Goal: Task Accomplishment & Management: Manage account settings

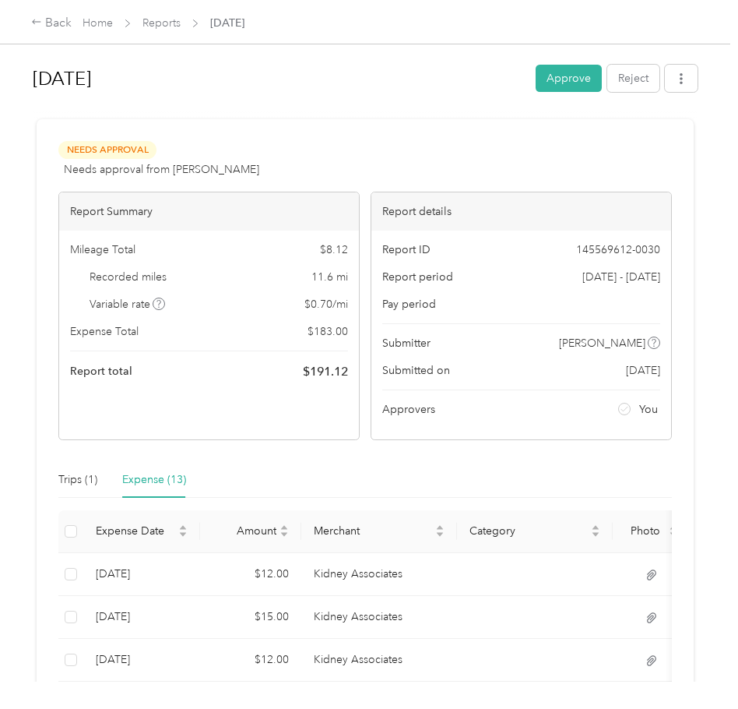
click at [483, 155] on div "Needs Approval Needs approval from Delia Martinez View activity & comments" at bounding box center [365, 159] width 614 height 37
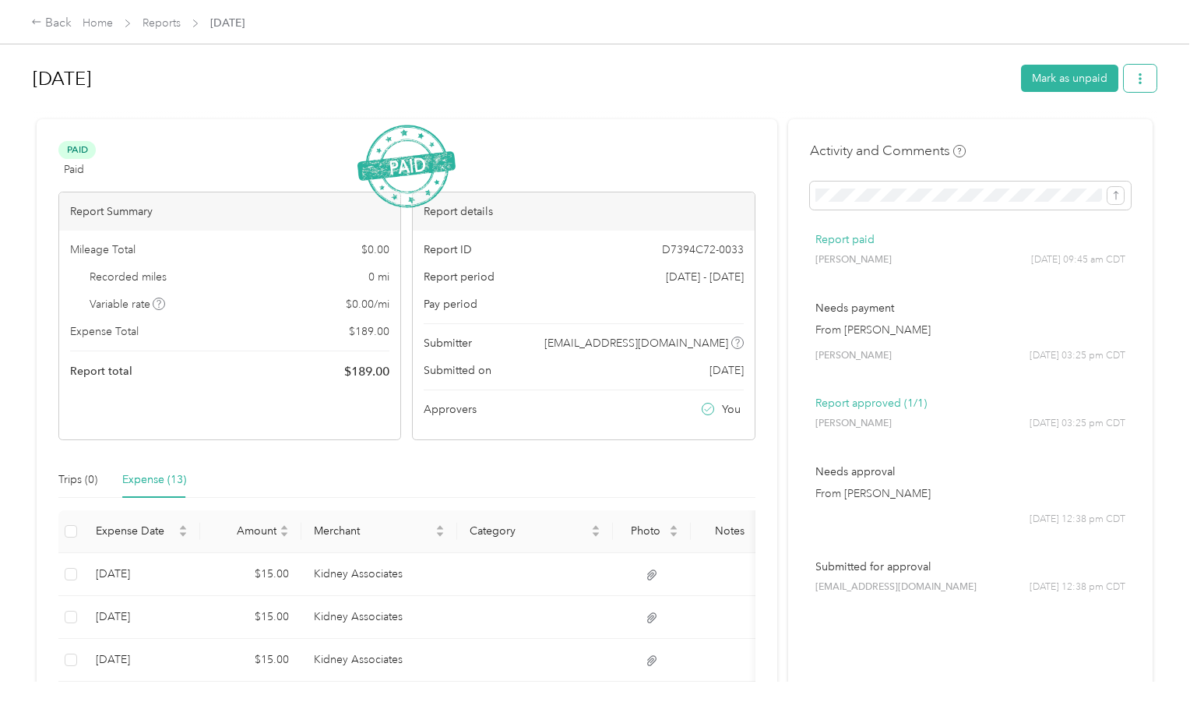
click at [738, 80] on icon "button" at bounding box center [1140, 78] width 11 height 11
click at [738, 138] on span "Download" at bounding box center [1091, 136] width 51 height 16
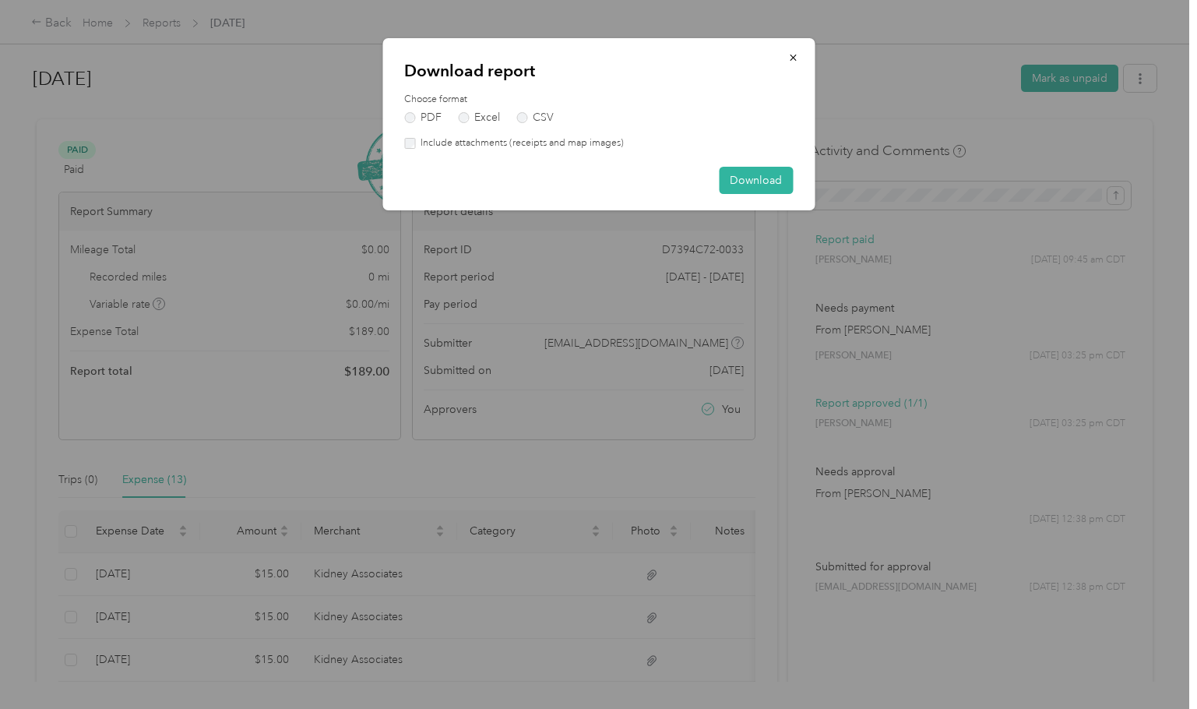
click at [505, 140] on label "Include attachments (receipts and map images)" at bounding box center [519, 143] width 209 height 14
drag, startPoint x: 751, startPoint y: 177, endPoint x: 694, endPoint y: 79, distance: 113.4
click at [738, 175] on button "Download" at bounding box center [756, 180] width 74 height 27
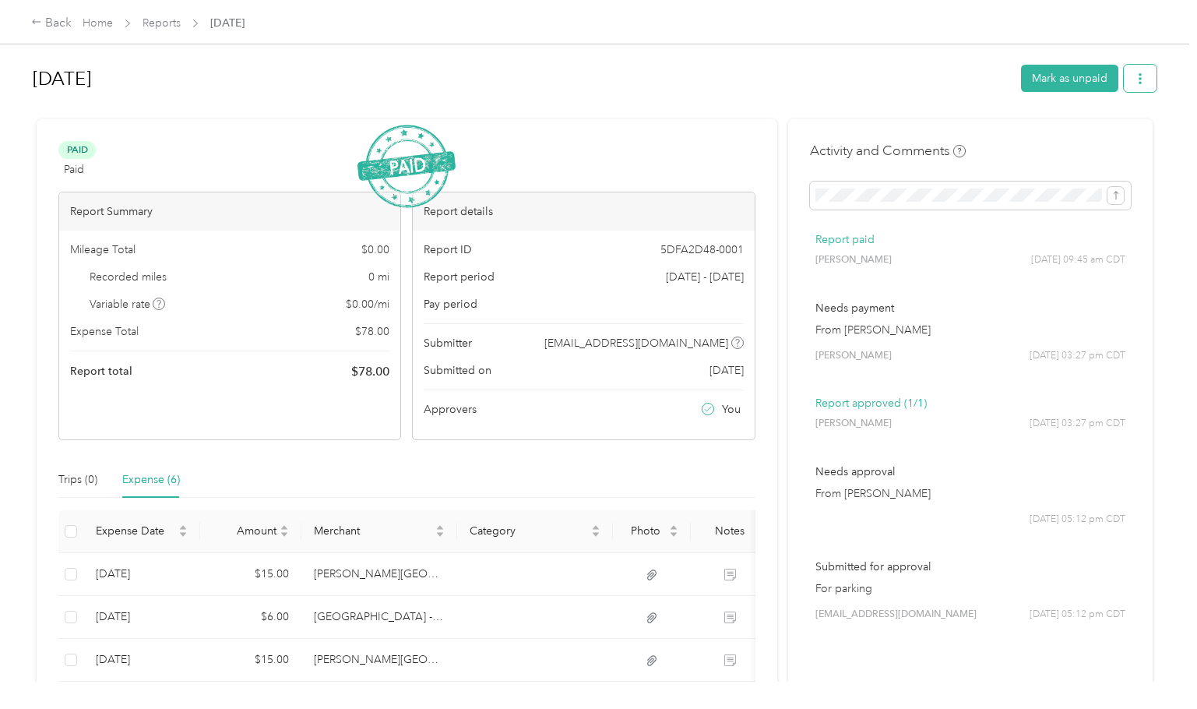
click at [738, 78] on button "button" at bounding box center [1140, 78] width 33 height 27
click at [738, 139] on span "Download" at bounding box center [1091, 136] width 51 height 16
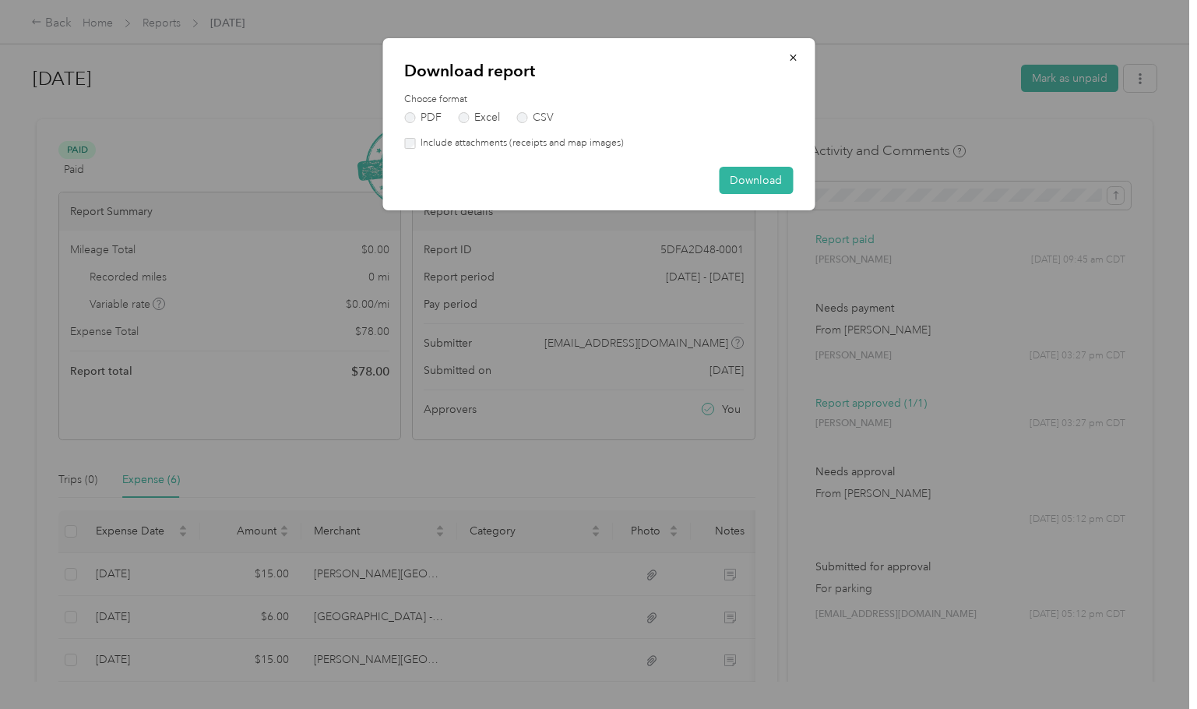
click at [554, 143] on label "Include attachments (receipts and map images)" at bounding box center [519, 143] width 209 height 14
click at [738, 178] on button "Download" at bounding box center [756, 180] width 74 height 27
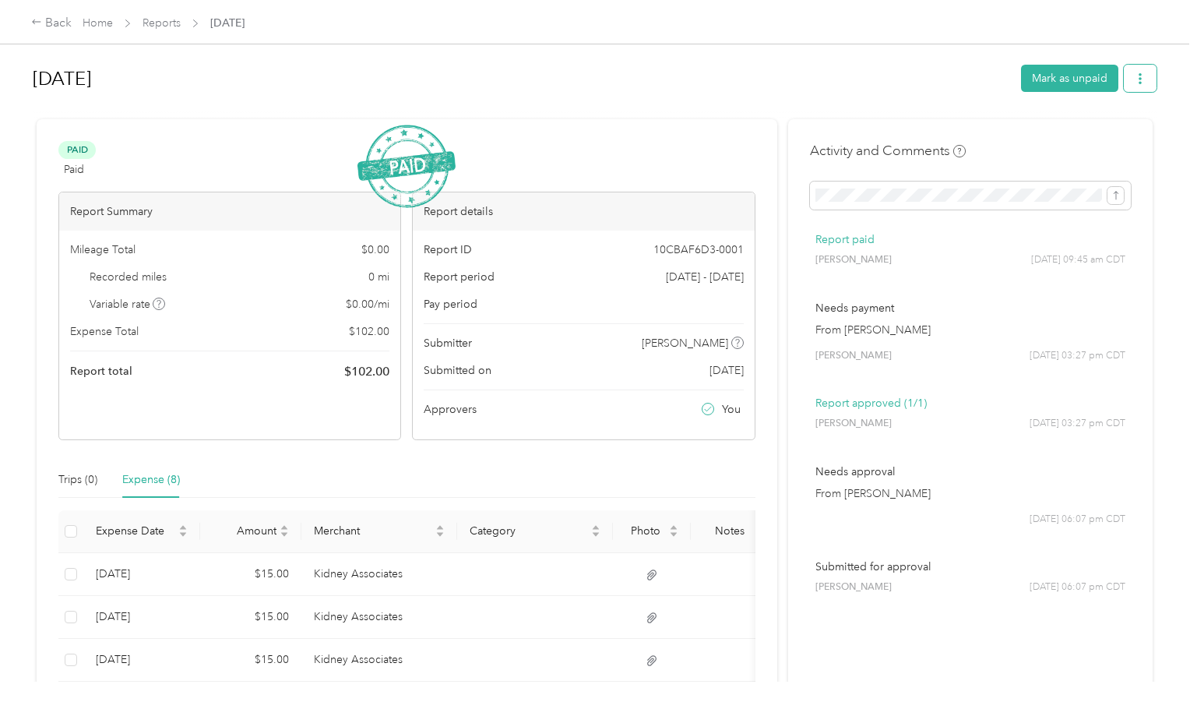
click at [738, 84] on button "button" at bounding box center [1140, 78] width 33 height 27
click at [738, 130] on span "Download" at bounding box center [1091, 136] width 51 height 16
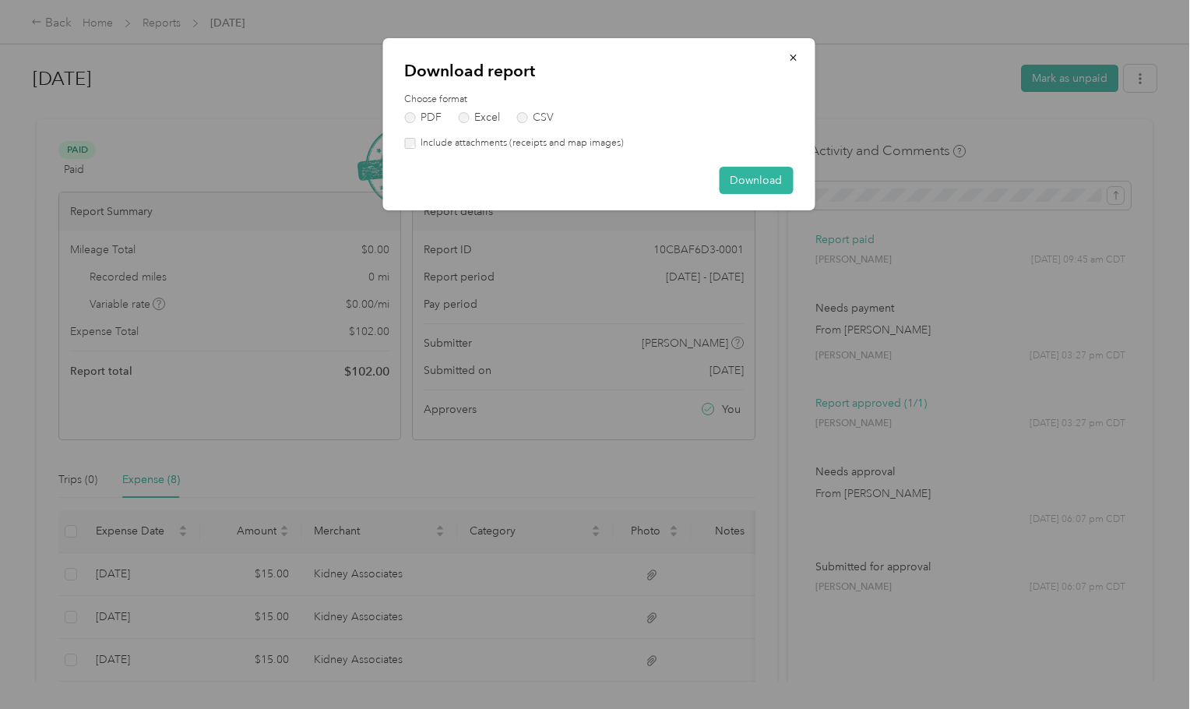
click at [504, 139] on label "Include attachments (receipts and map images)" at bounding box center [519, 143] width 209 height 14
click at [738, 178] on button "Download" at bounding box center [756, 180] width 74 height 27
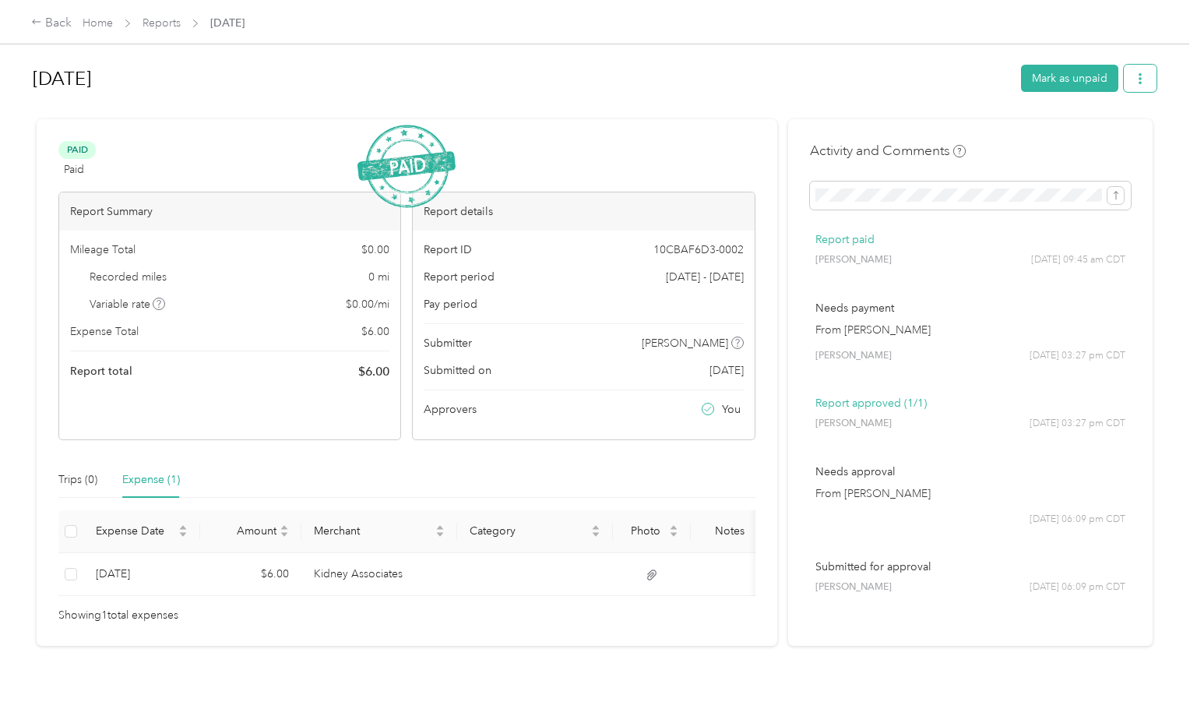
click at [738, 80] on button "button" at bounding box center [1140, 78] width 33 height 27
click at [738, 136] on span "Download" at bounding box center [1091, 136] width 51 height 16
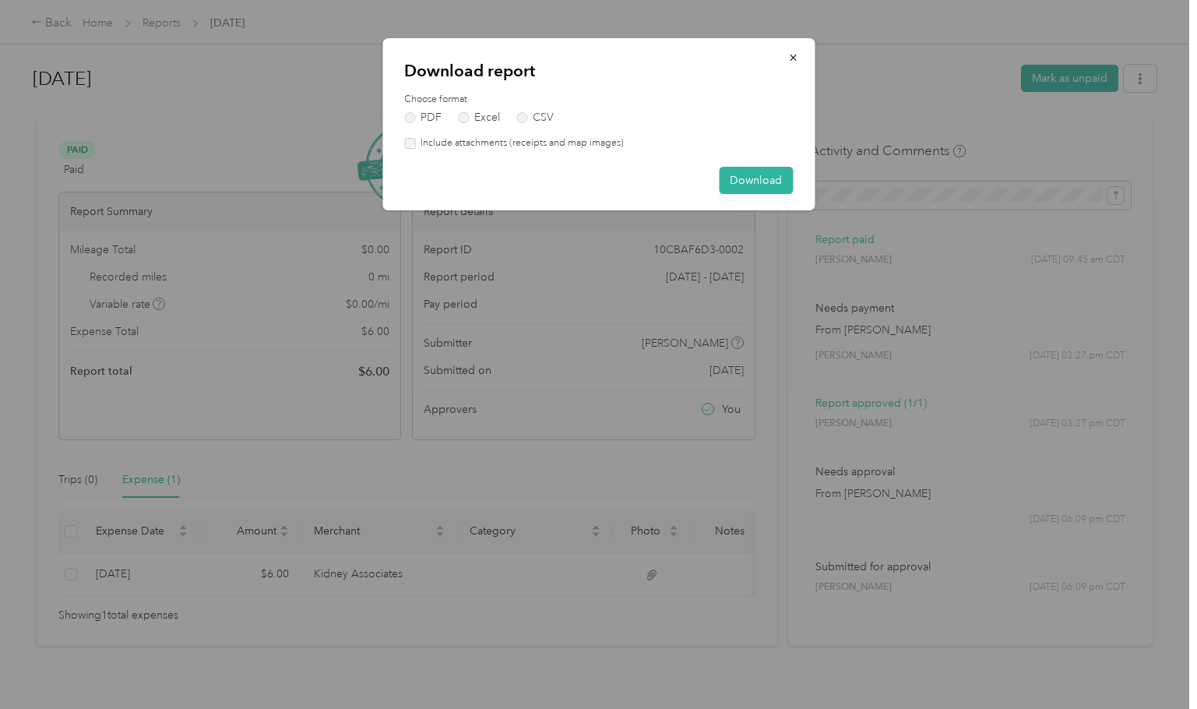
click at [435, 142] on label "Include attachments (receipts and map images)" at bounding box center [519, 143] width 209 height 14
click at [738, 181] on button "Download" at bounding box center [756, 180] width 74 height 27
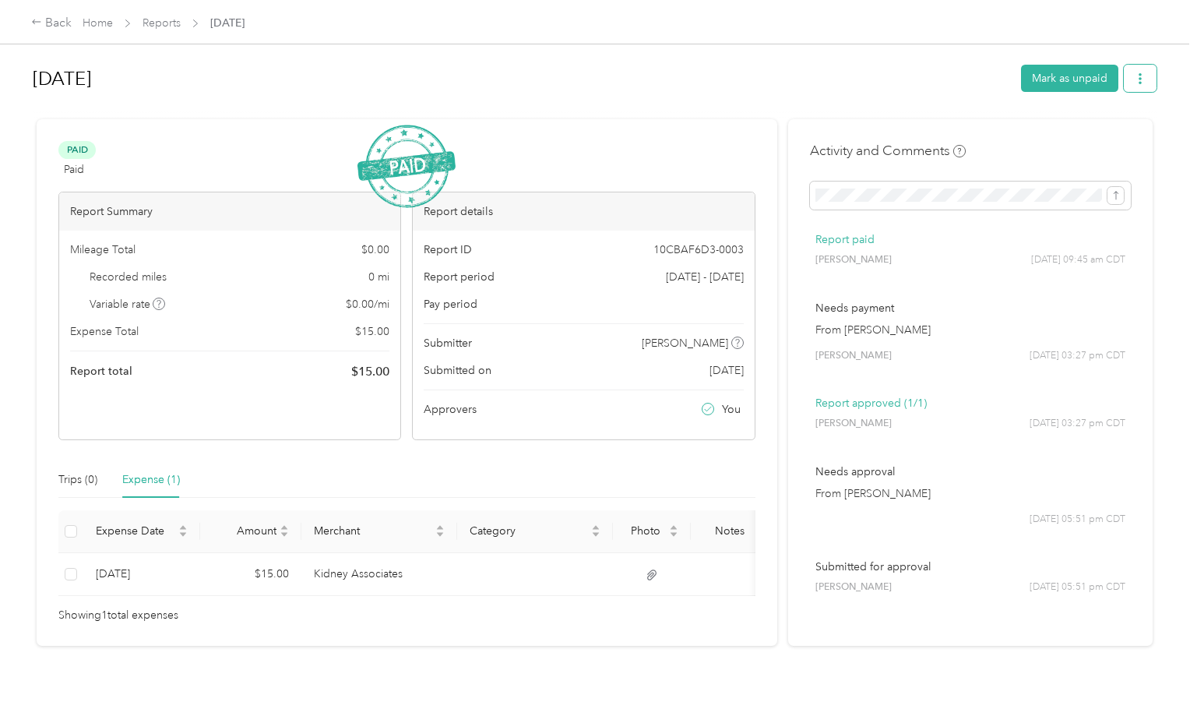
click at [738, 86] on button "button" at bounding box center [1140, 78] width 33 height 27
click at [738, 131] on span "Download" at bounding box center [1091, 136] width 51 height 16
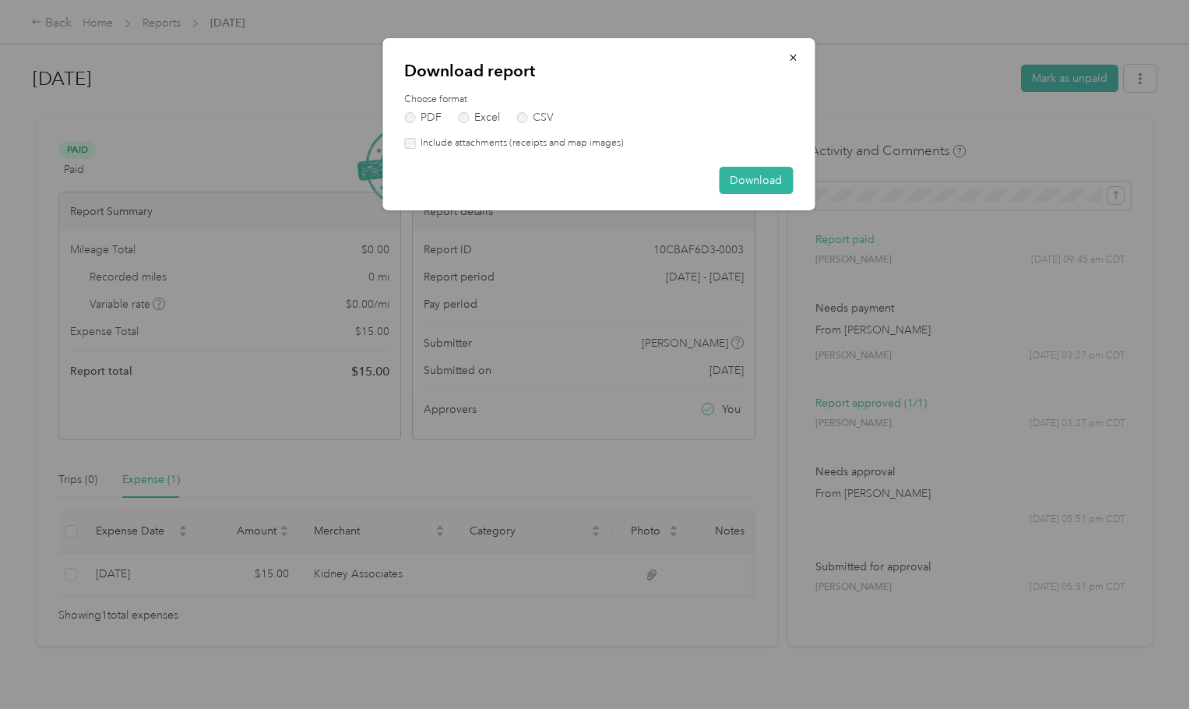
drag, startPoint x: 503, startPoint y: 144, endPoint x: 518, endPoint y: 147, distance: 15.1
click at [503, 143] on label "Include attachments (receipts and map images)" at bounding box center [519, 143] width 209 height 14
click at [738, 174] on button "Download" at bounding box center [756, 180] width 74 height 27
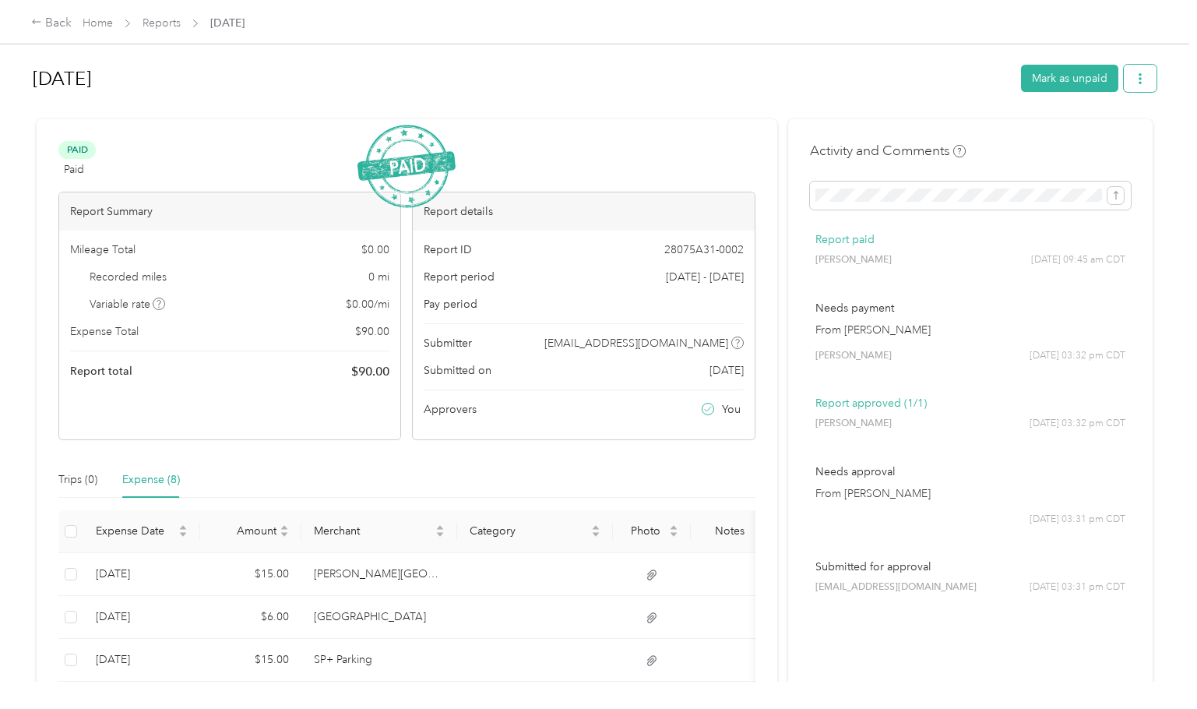
click at [738, 72] on button "button" at bounding box center [1140, 78] width 33 height 27
click at [738, 136] on span "Download" at bounding box center [1091, 136] width 51 height 16
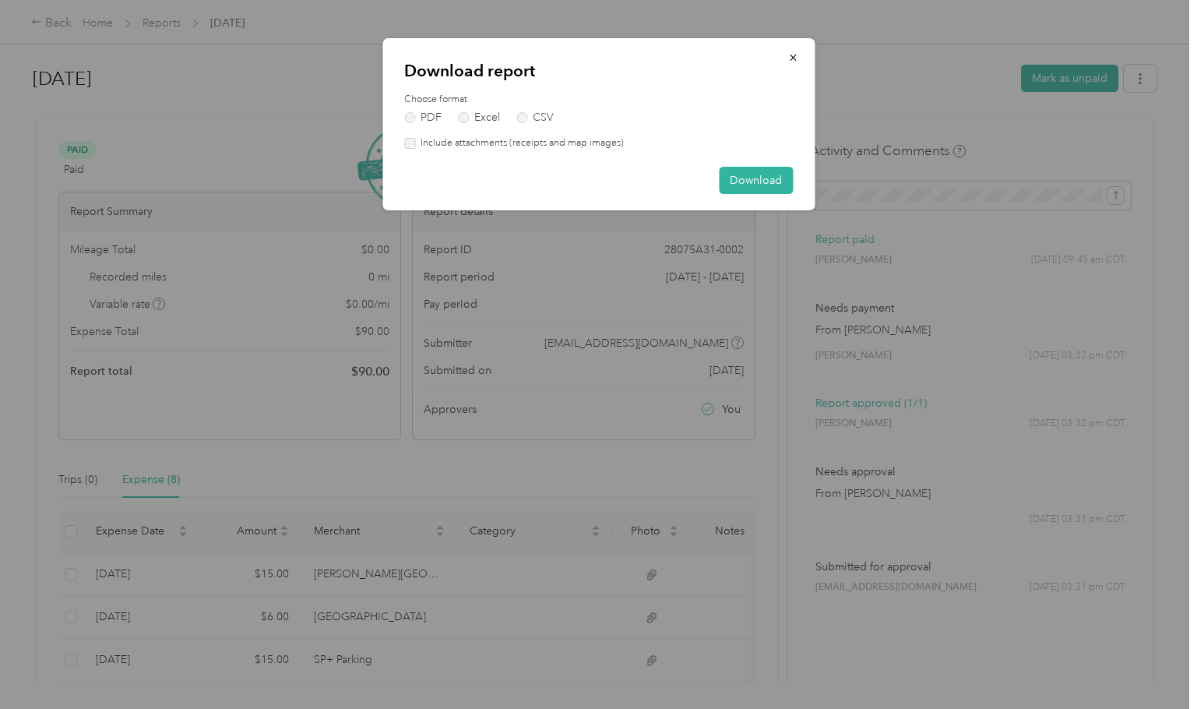
click at [438, 147] on label "Include attachments (receipts and map images)" at bounding box center [519, 143] width 209 height 14
click at [738, 185] on button "Download" at bounding box center [756, 180] width 74 height 27
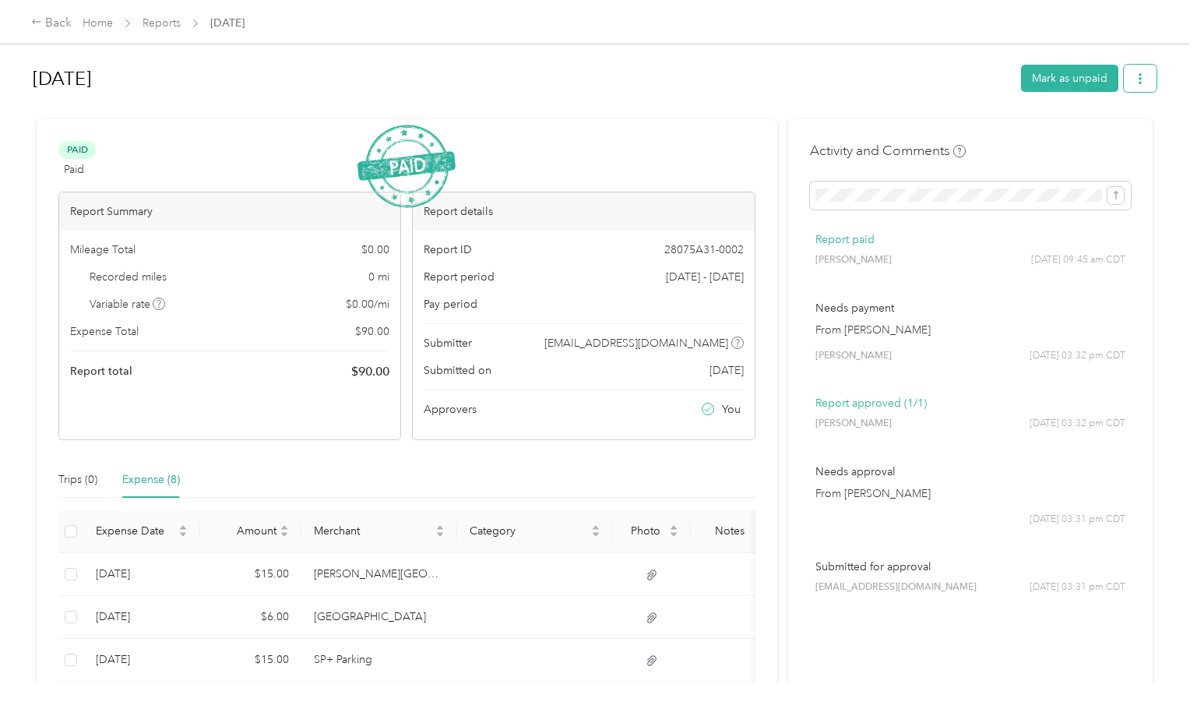
click at [738, 71] on button "button" at bounding box center [1140, 78] width 33 height 27
click at [738, 134] on span "Download" at bounding box center [1091, 136] width 51 height 16
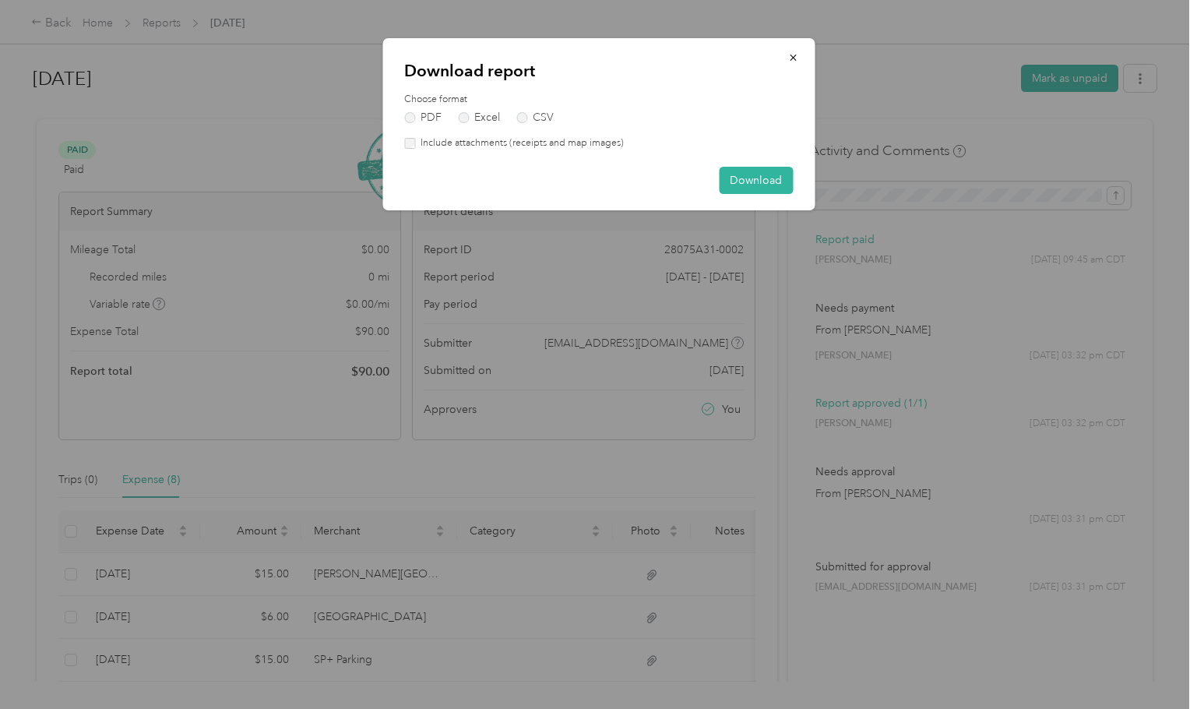
click at [437, 143] on label "Include attachments (receipts and map images)" at bounding box center [519, 143] width 209 height 14
click at [738, 182] on button "Download" at bounding box center [756, 180] width 74 height 27
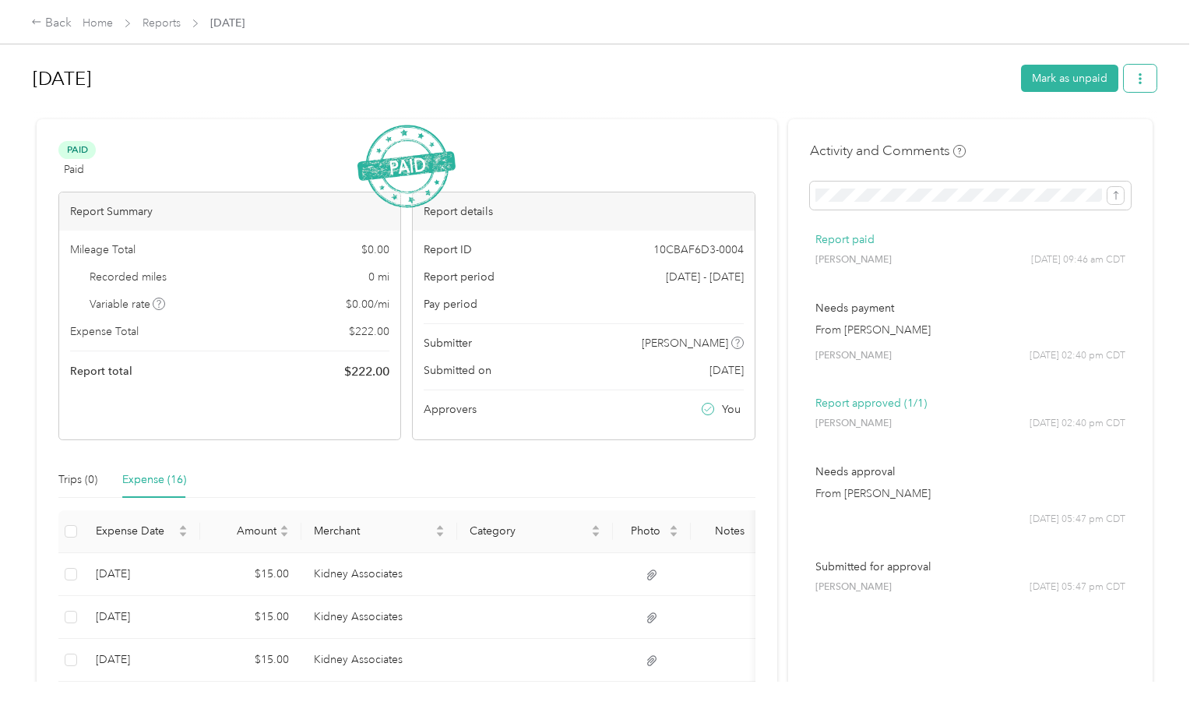
click at [738, 82] on icon "button" at bounding box center [1140, 78] width 11 height 11
click at [738, 133] on icon at bounding box center [1055, 135] width 11 height 11
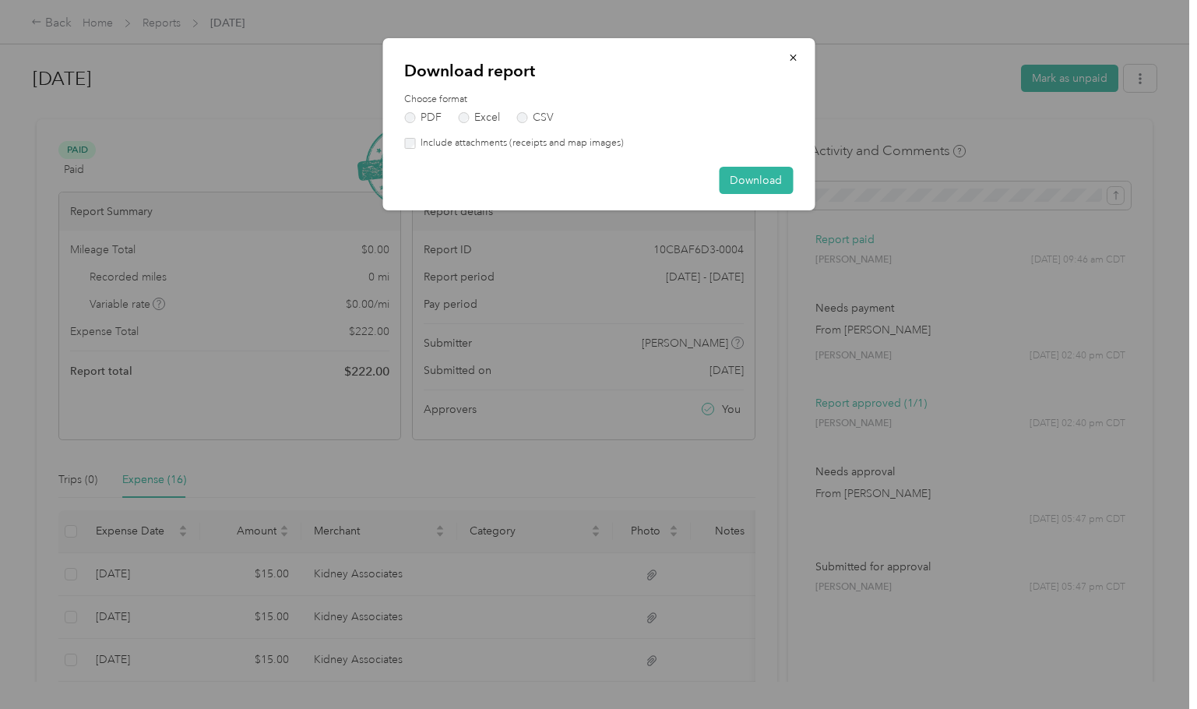
click at [455, 139] on label "Include attachments (receipts and map images)" at bounding box center [519, 143] width 209 height 14
click at [738, 181] on button "Download" at bounding box center [756, 180] width 74 height 27
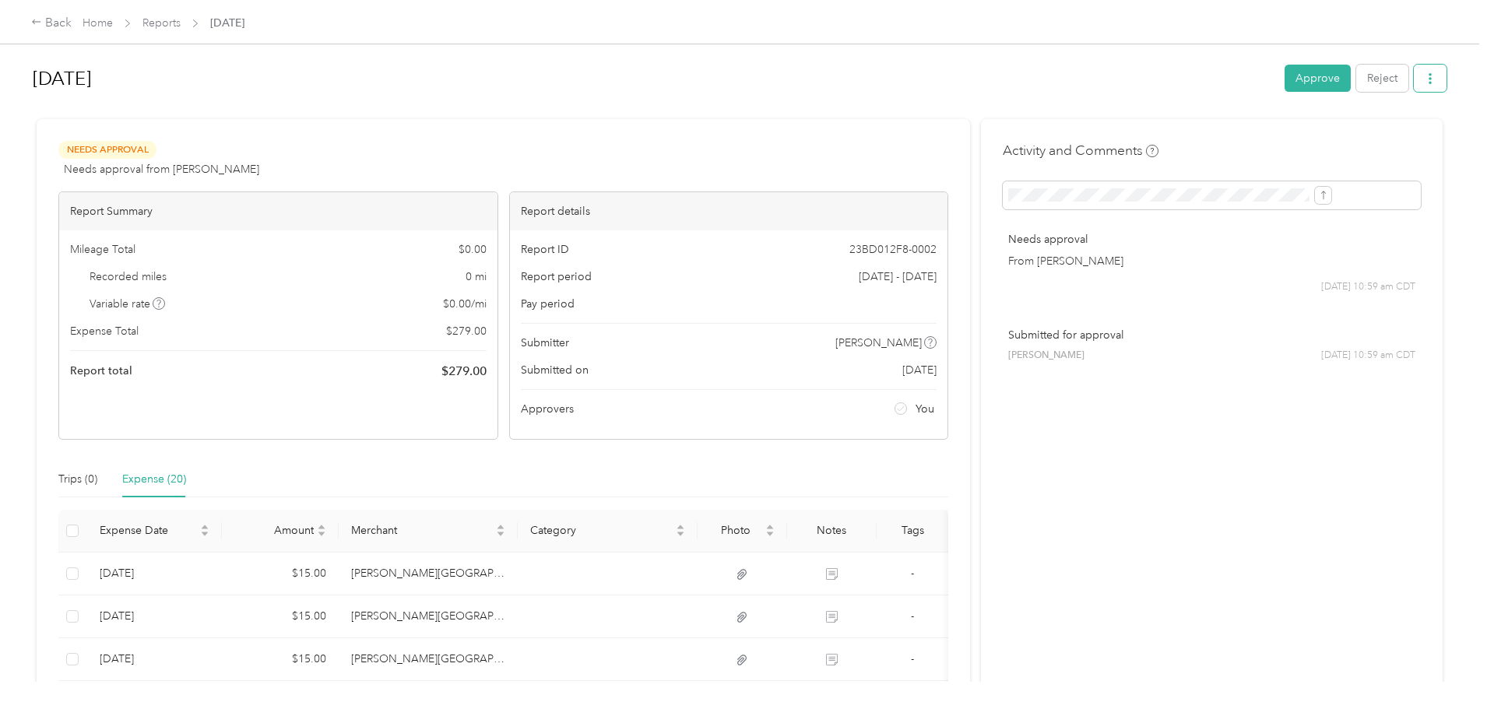
click at [1425, 83] on icon "button" at bounding box center [1430, 78] width 11 height 11
click at [1273, 129] on span "Download" at bounding box center [1258, 136] width 51 height 16
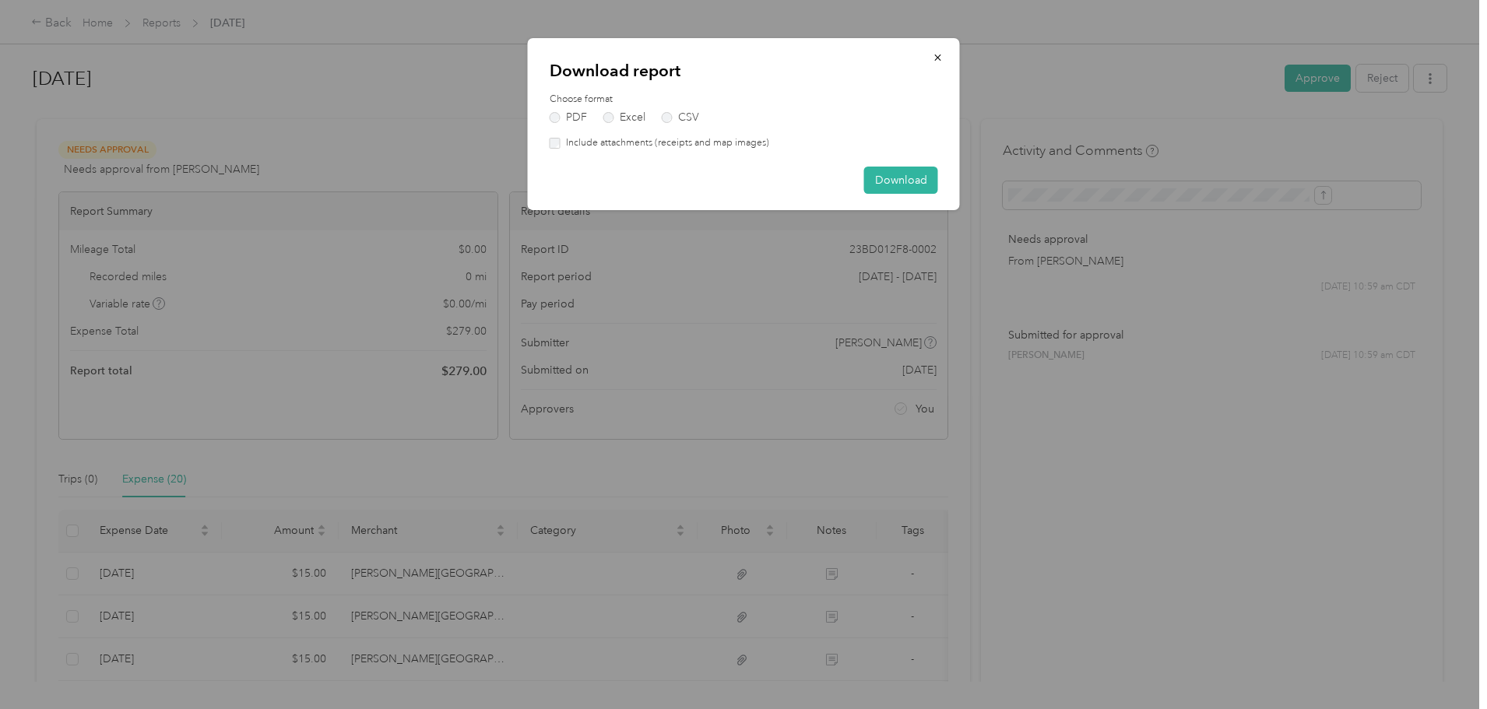
click at [653, 146] on label "Include attachments (receipts and map images)" at bounding box center [665, 143] width 209 height 14
click at [896, 181] on button "Download" at bounding box center [901, 180] width 74 height 27
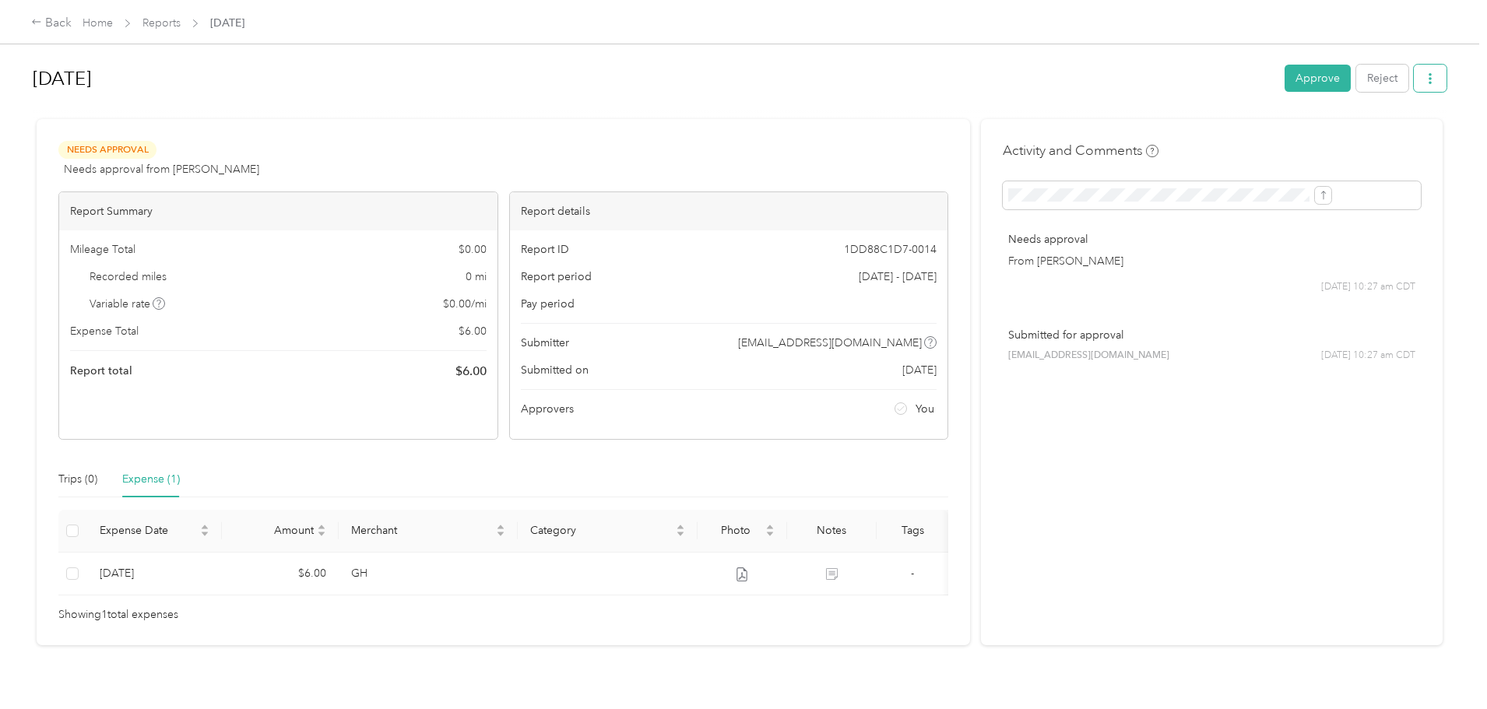
click at [1425, 79] on icon "button" at bounding box center [1430, 78] width 11 height 11
click at [1264, 128] on span "Download" at bounding box center [1258, 136] width 51 height 16
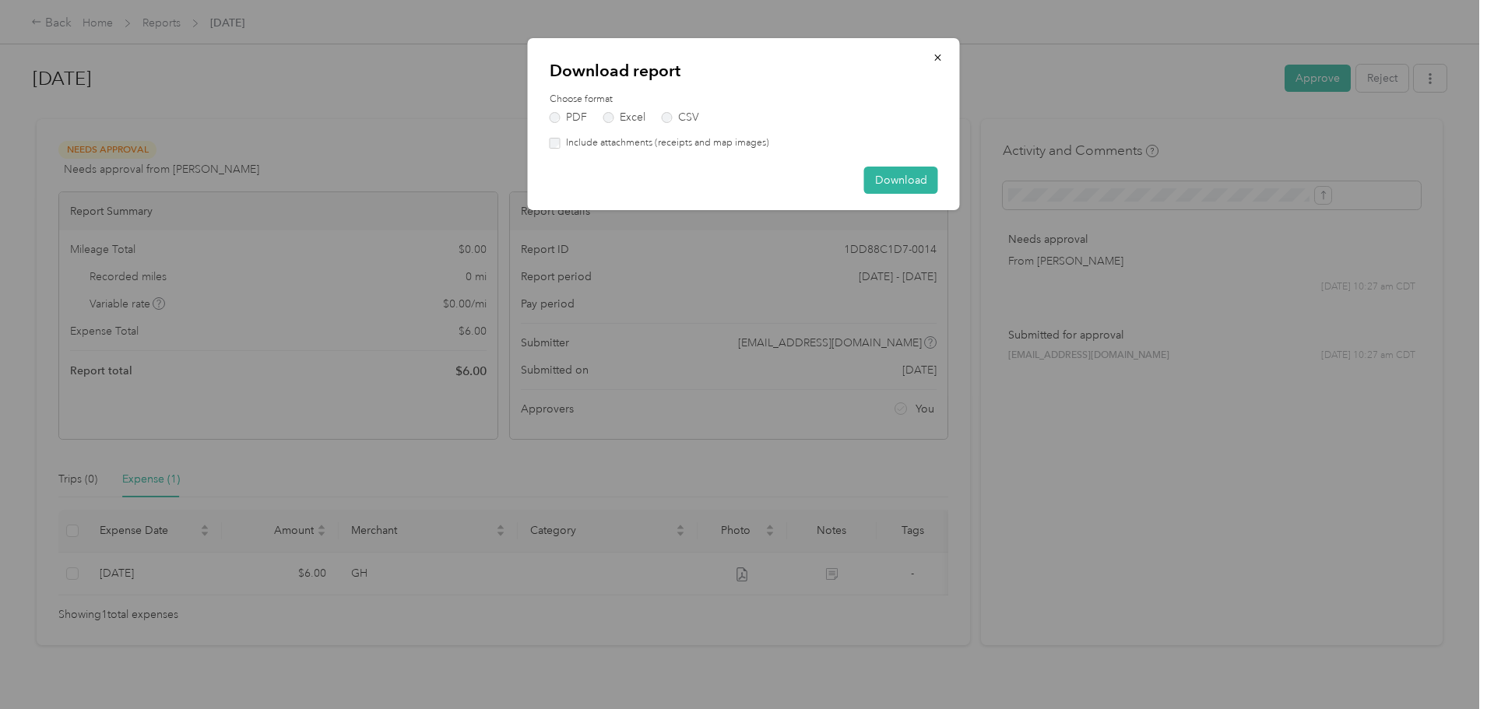
click at [736, 139] on label "Include attachments (receipts and map images)" at bounding box center [665, 143] width 209 height 14
click at [893, 176] on button "Download" at bounding box center [901, 180] width 74 height 27
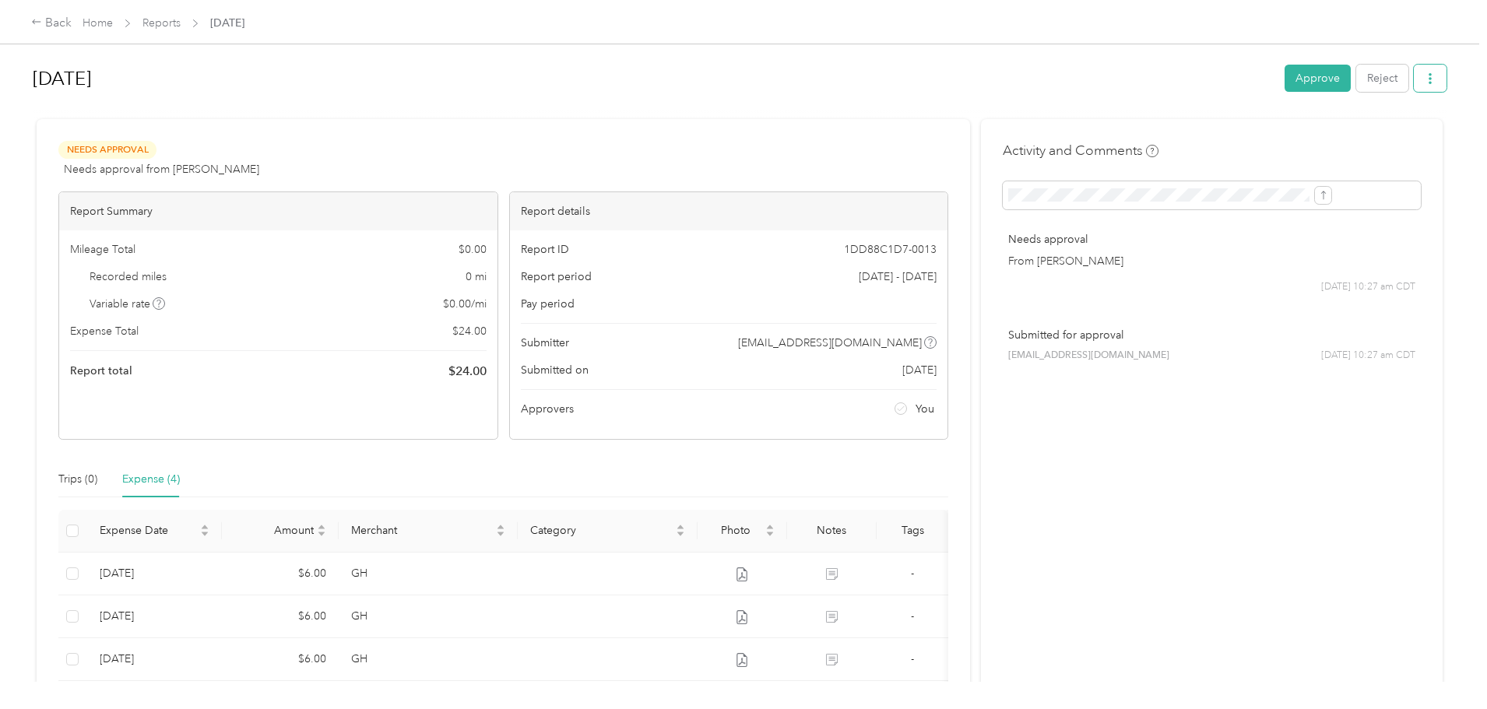
click at [1425, 76] on icon "button" at bounding box center [1430, 78] width 11 height 11
click at [1250, 134] on span "Download" at bounding box center [1258, 136] width 51 height 16
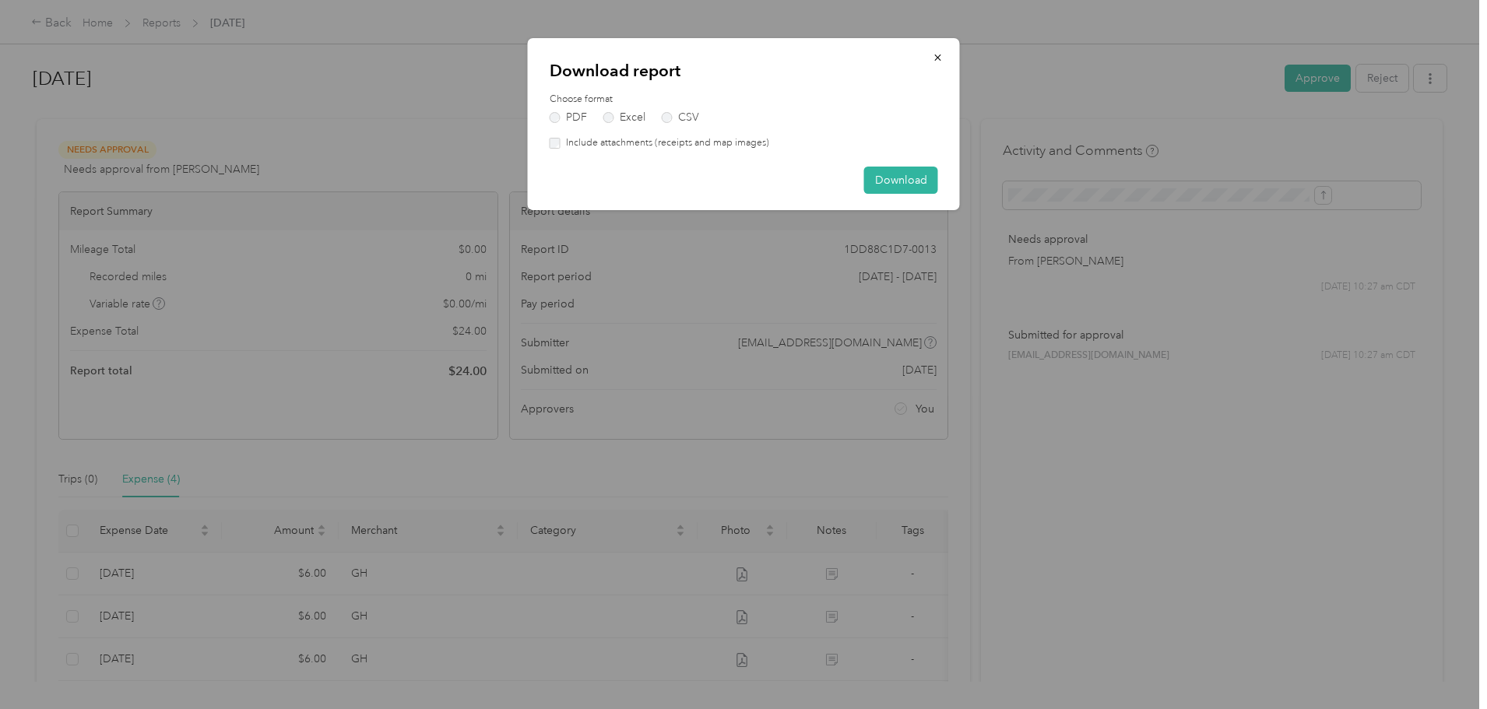
click at [692, 138] on label "Include attachments (receipts and map images)" at bounding box center [665, 143] width 209 height 14
click at [892, 182] on button "Download" at bounding box center [901, 180] width 74 height 27
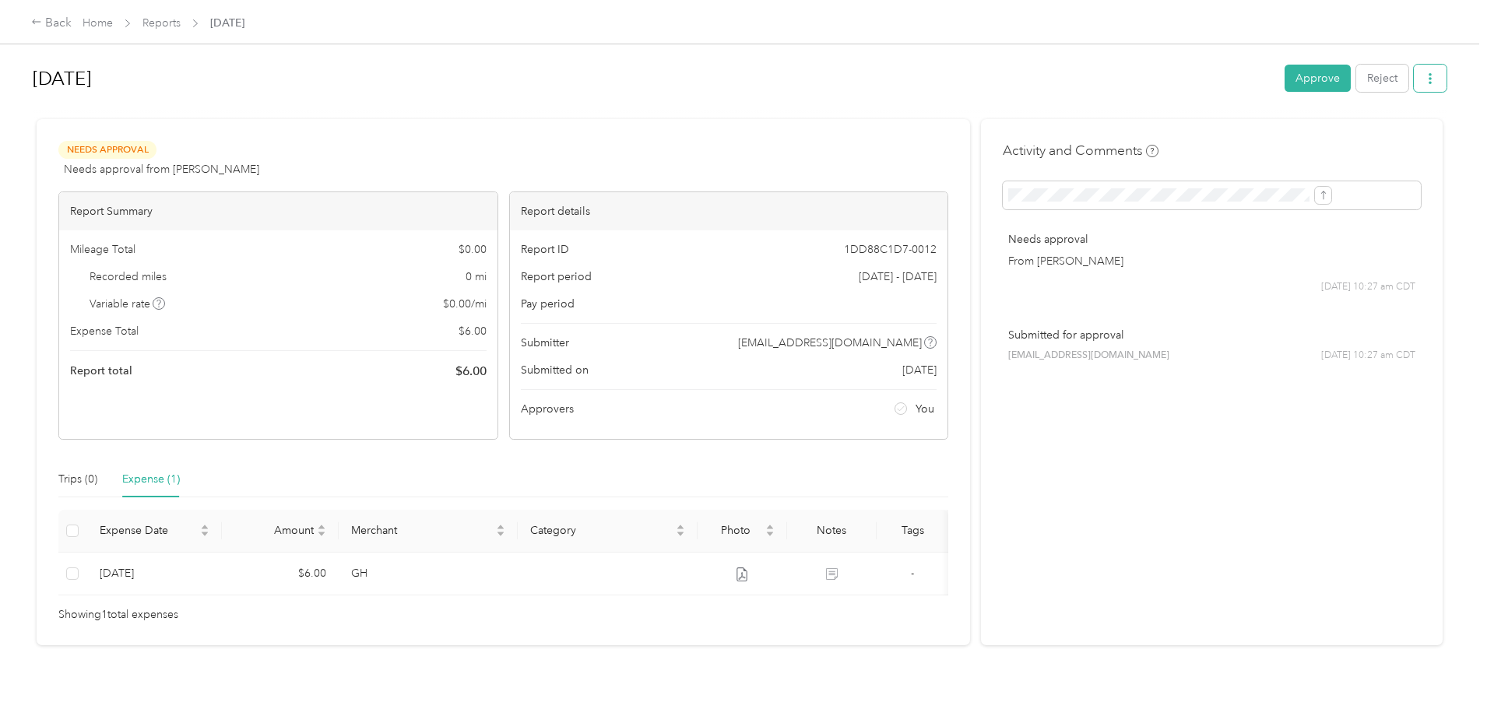
click at [1425, 76] on icon "button" at bounding box center [1430, 78] width 11 height 11
click at [1269, 137] on span "Download" at bounding box center [1258, 136] width 51 height 16
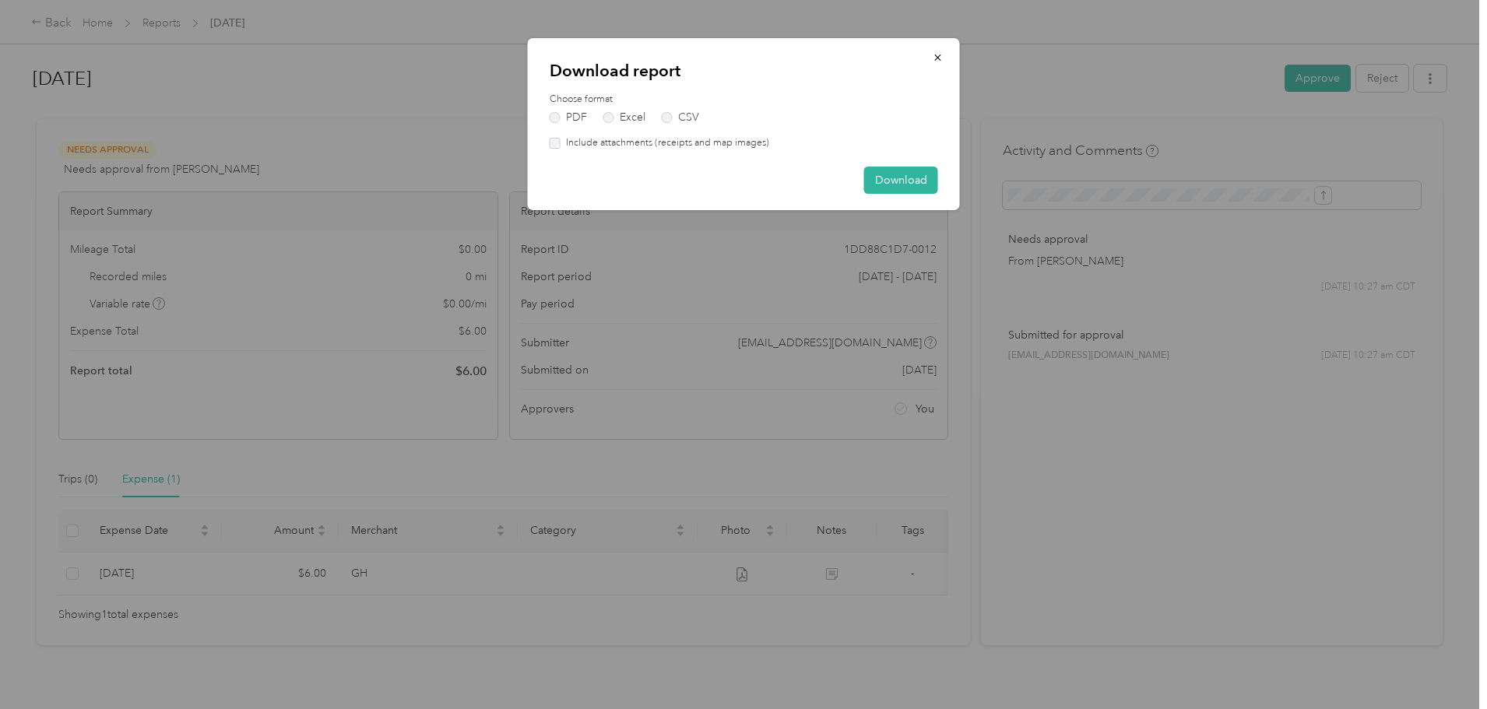
click at [698, 145] on label "Include attachments (receipts and map images)" at bounding box center [665, 143] width 209 height 14
click at [888, 181] on button "Download" at bounding box center [901, 180] width 74 height 27
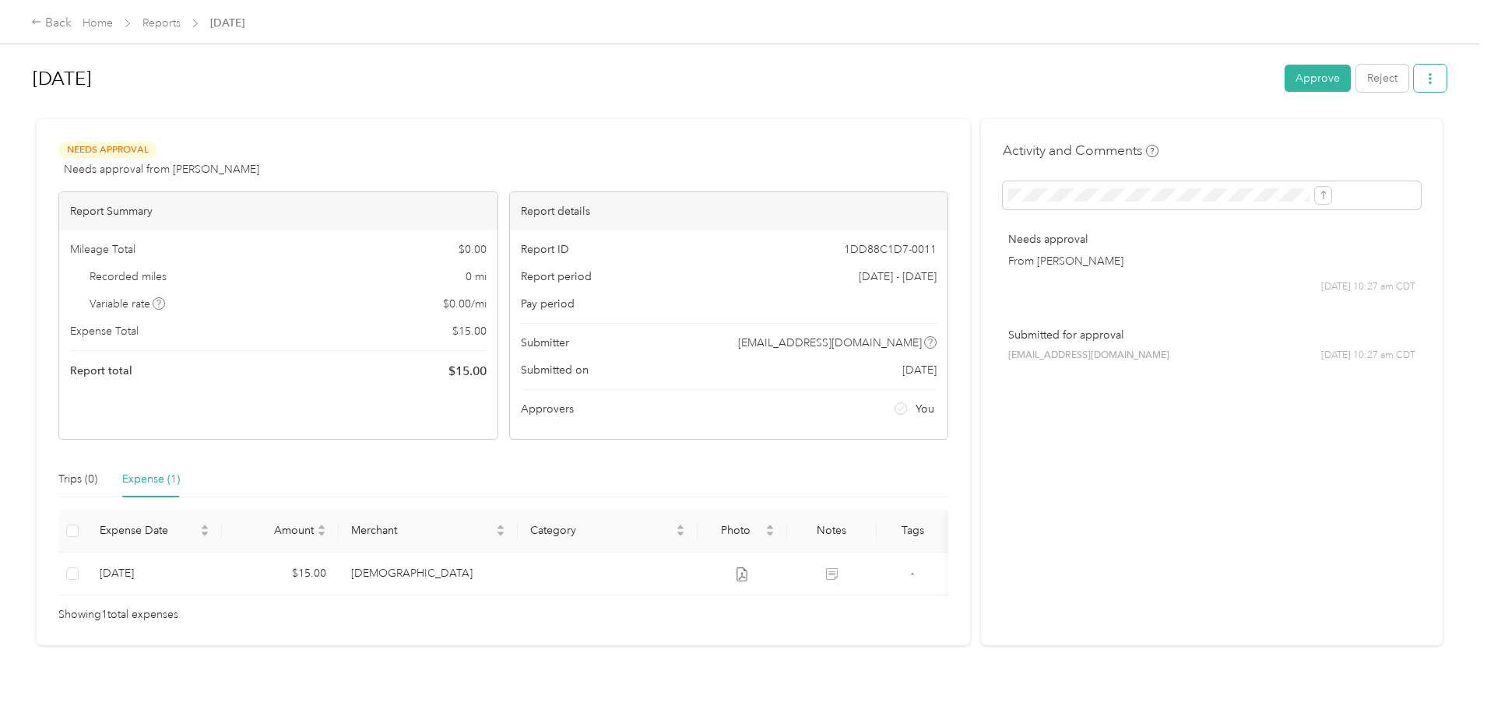
click at [1425, 79] on icon "button" at bounding box center [1430, 78] width 11 height 11
click at [1249, 136] on span "Download" at bounding box center [1258, 136] width 51 height 16
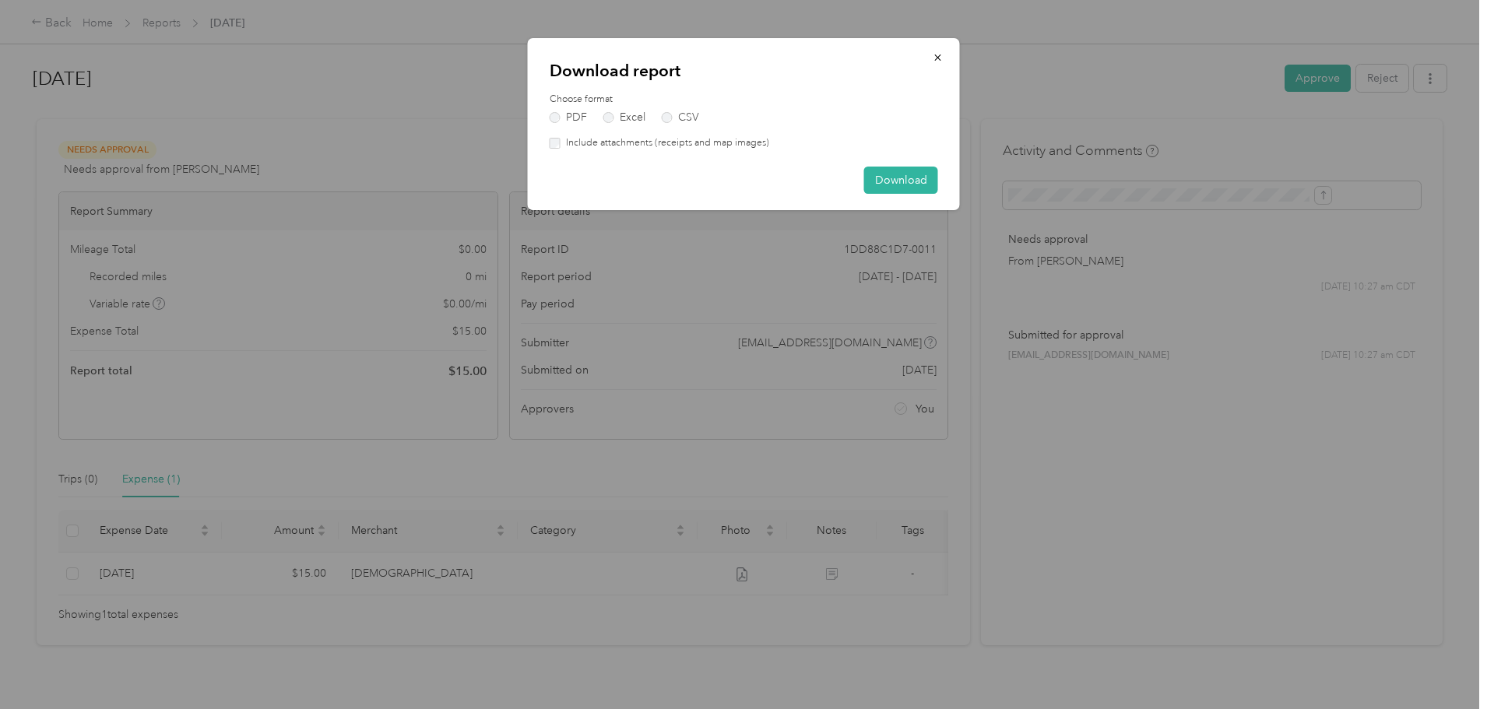
click at [591, 146] on label "Include attachments (receipts and map images)" at bounding box center [665, 143] width 209 height 14
click at [912, 181] on button "Download" at bounding box center [901, 180] width 74 height 27
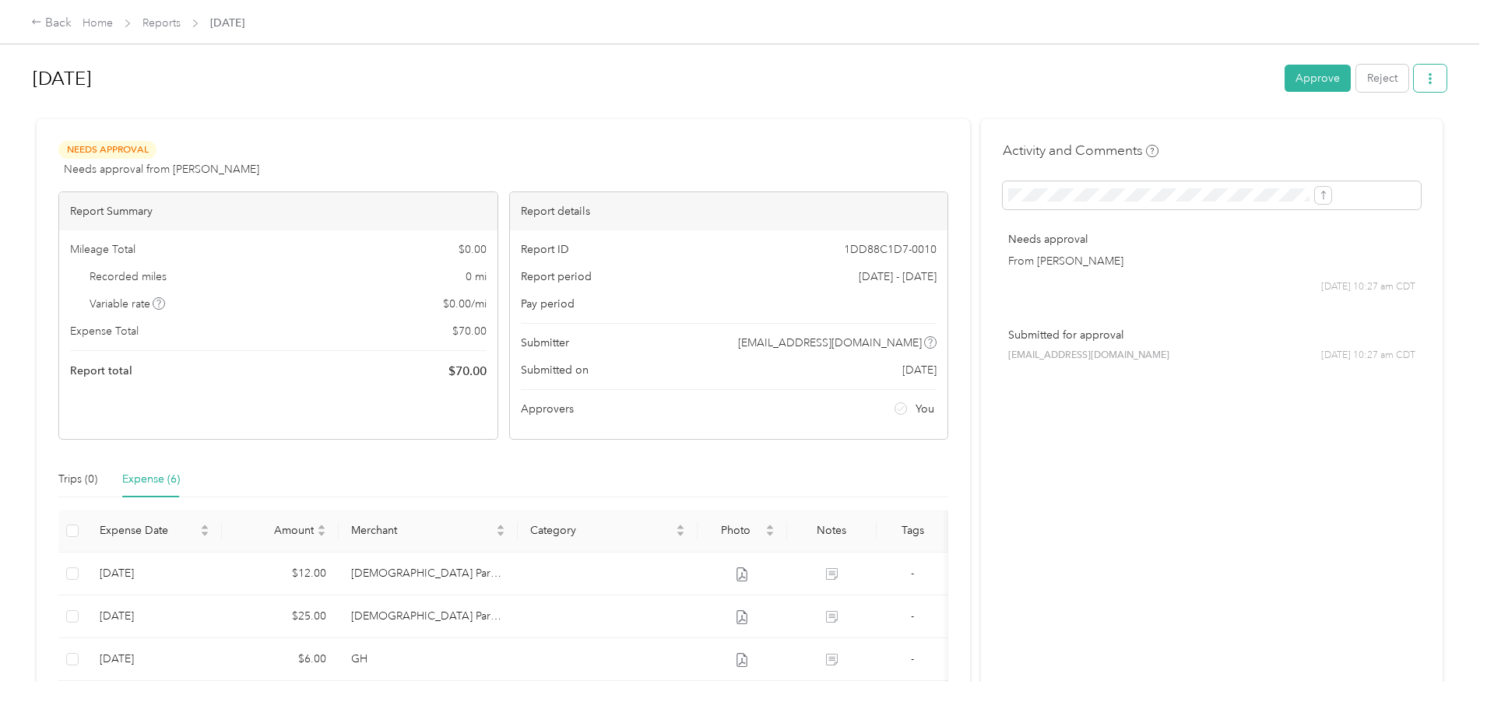
click at [1414, 80] on button "button" at bounding box center [1430, 78] width 33 height 27
click at [1283, 136] on span "Download" at bounding box center [1258, 136] width 51 height 16
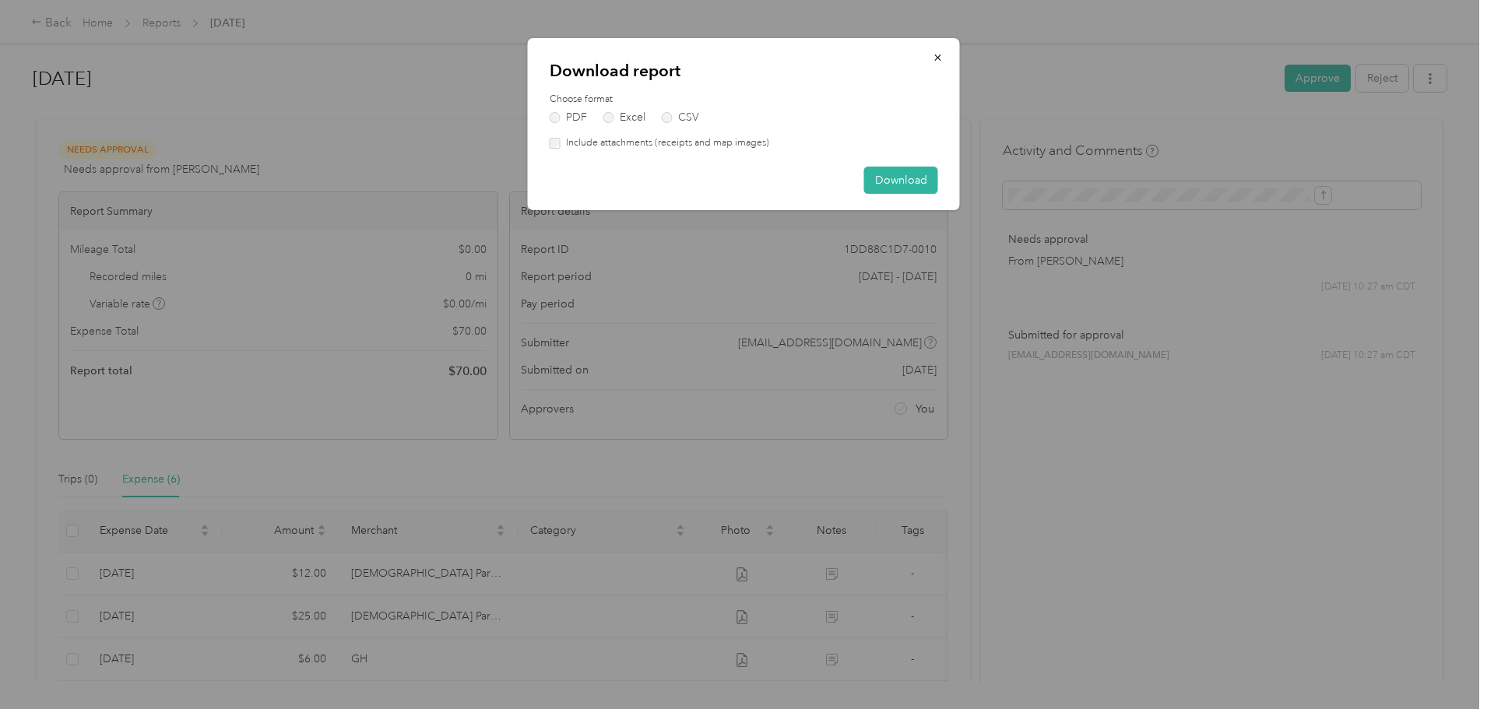
click at [732, 142] on label "Include attachments (receipts and map images)" at bounding box center [665, 143] width 209 height 14
click at [898, 176] on button "Download" at bounding box center [901, 180] width 74 height 27
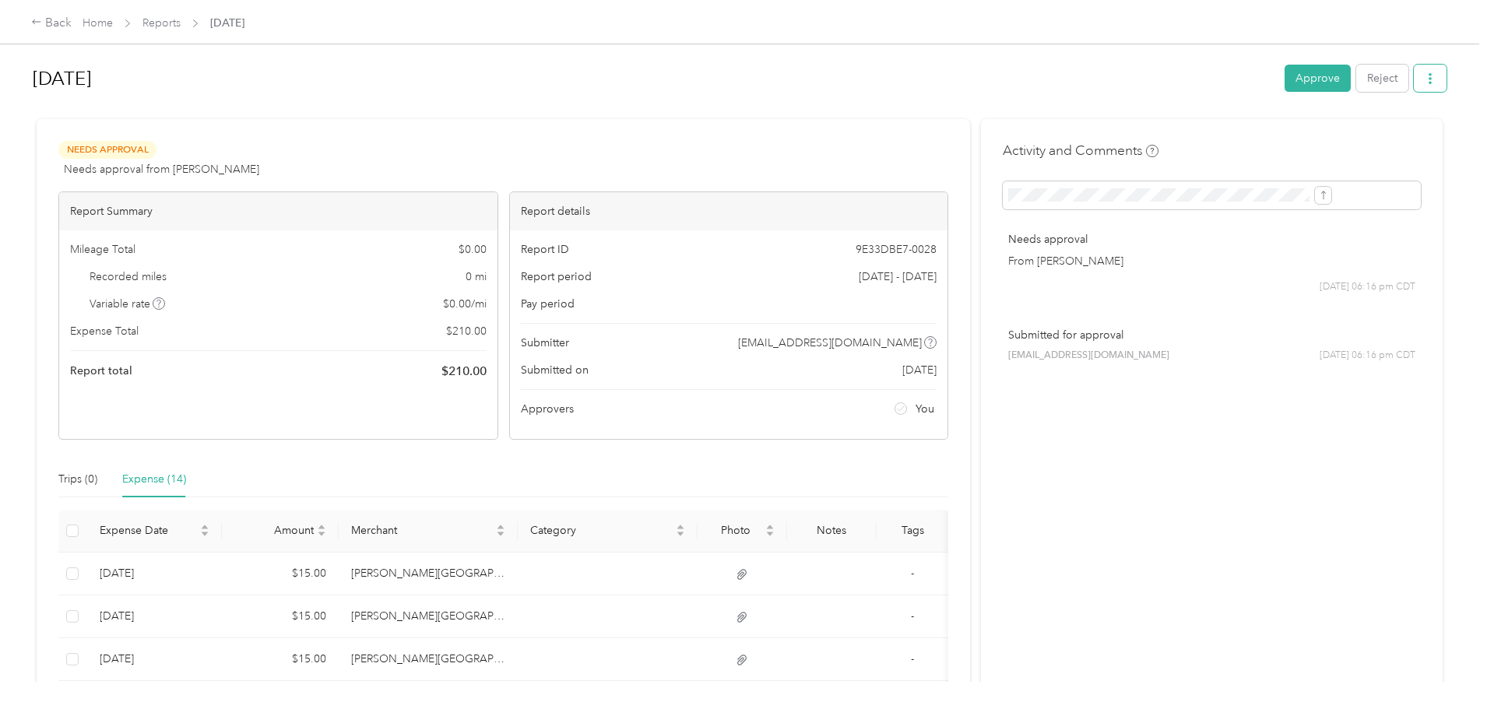
click at [1425, 79] on icon "button" at bounding box center [1430, 78] width 11 height 11
click at [1277, 130] on span "Download" at bounding box center [1258, 136] width 51 height 16
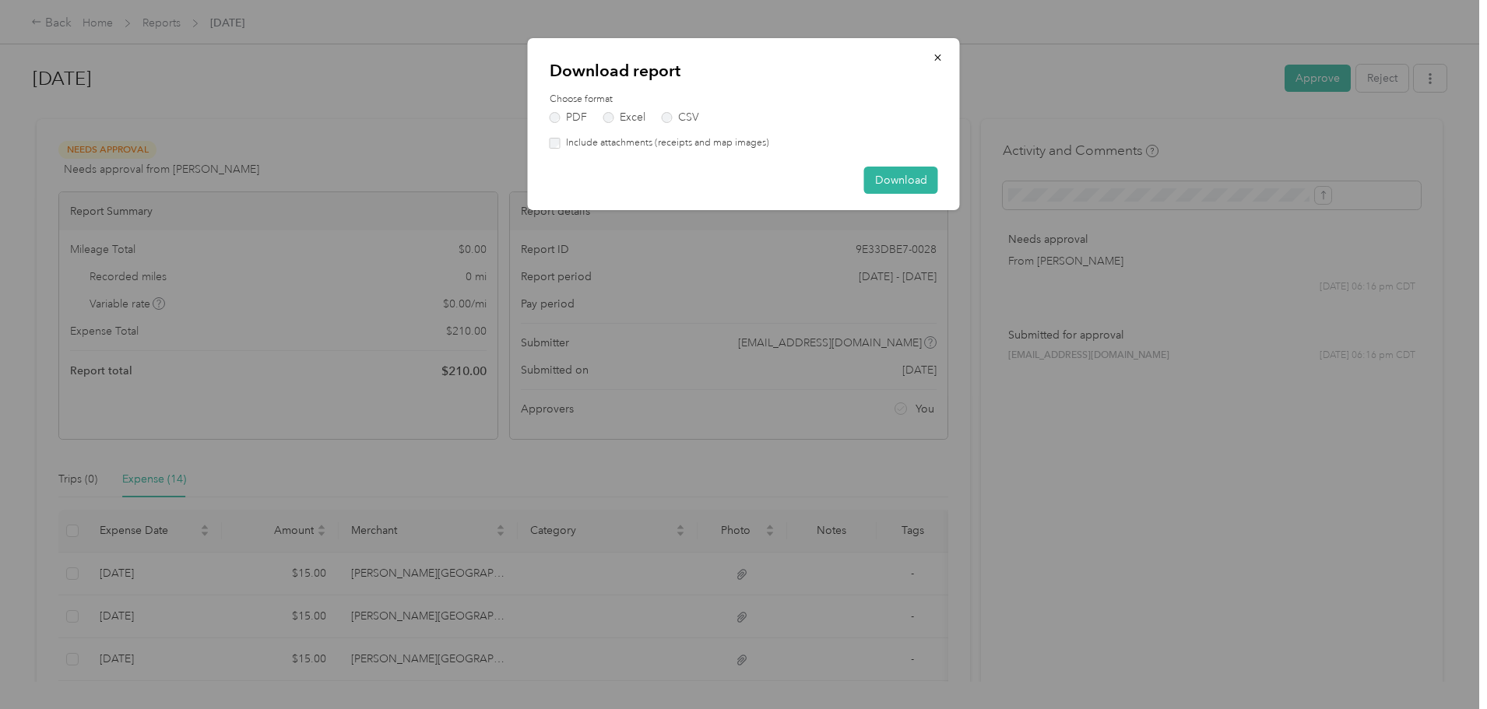
click at [722, 139] on label "Include attachments (receipts and map images)" at bounding box center [665, 143] width 209 height 14
click at [922, 185] on button "Download" at bounding box center [901, 180] width 74 height 27
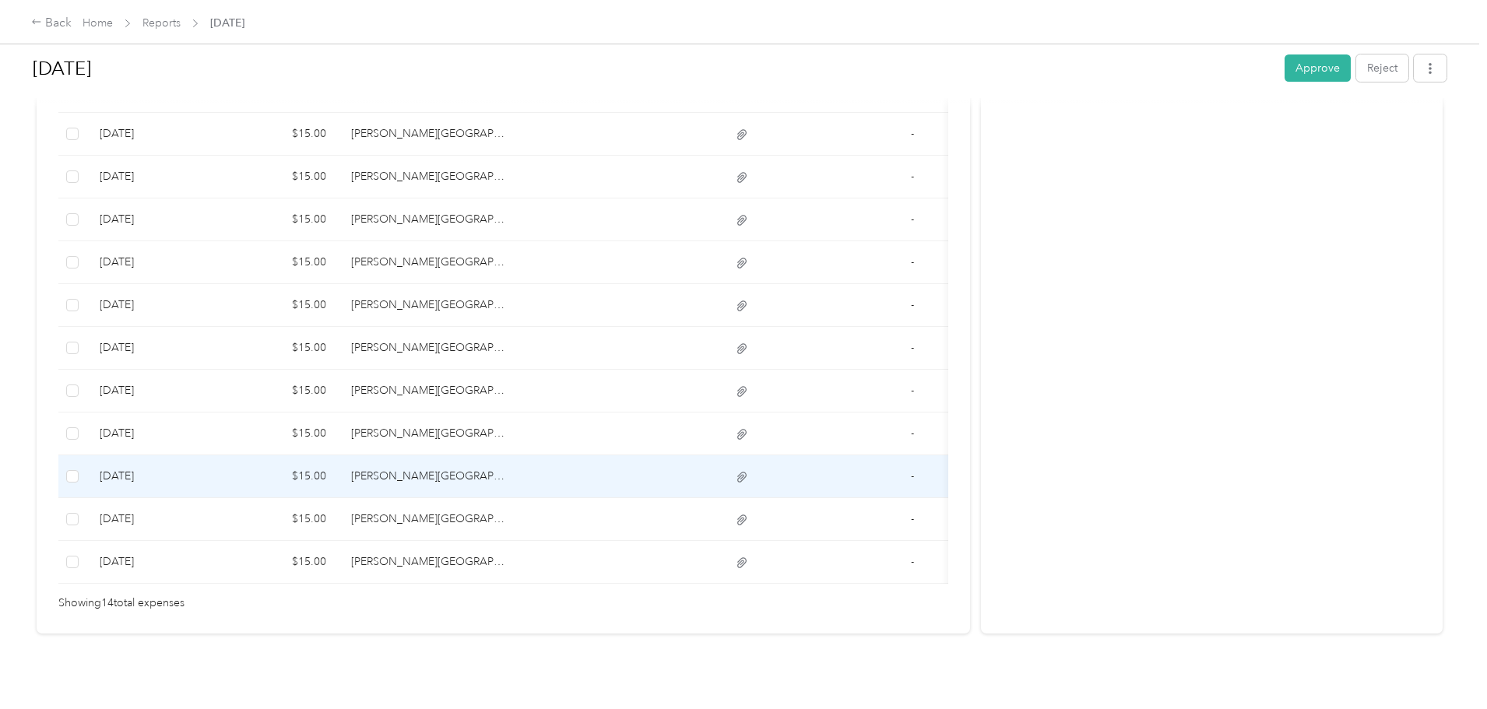
scroll to position [598, 0]
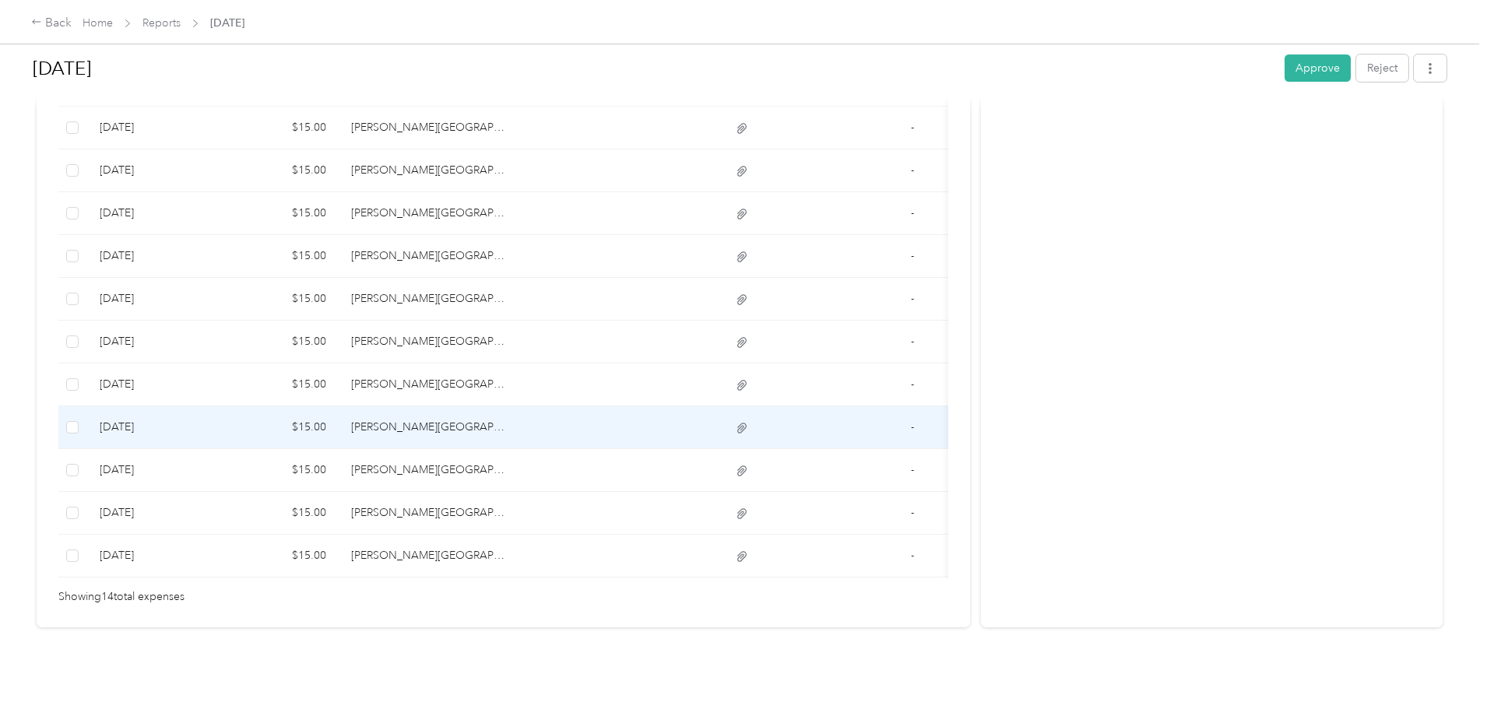
scroll to position [209, 0]
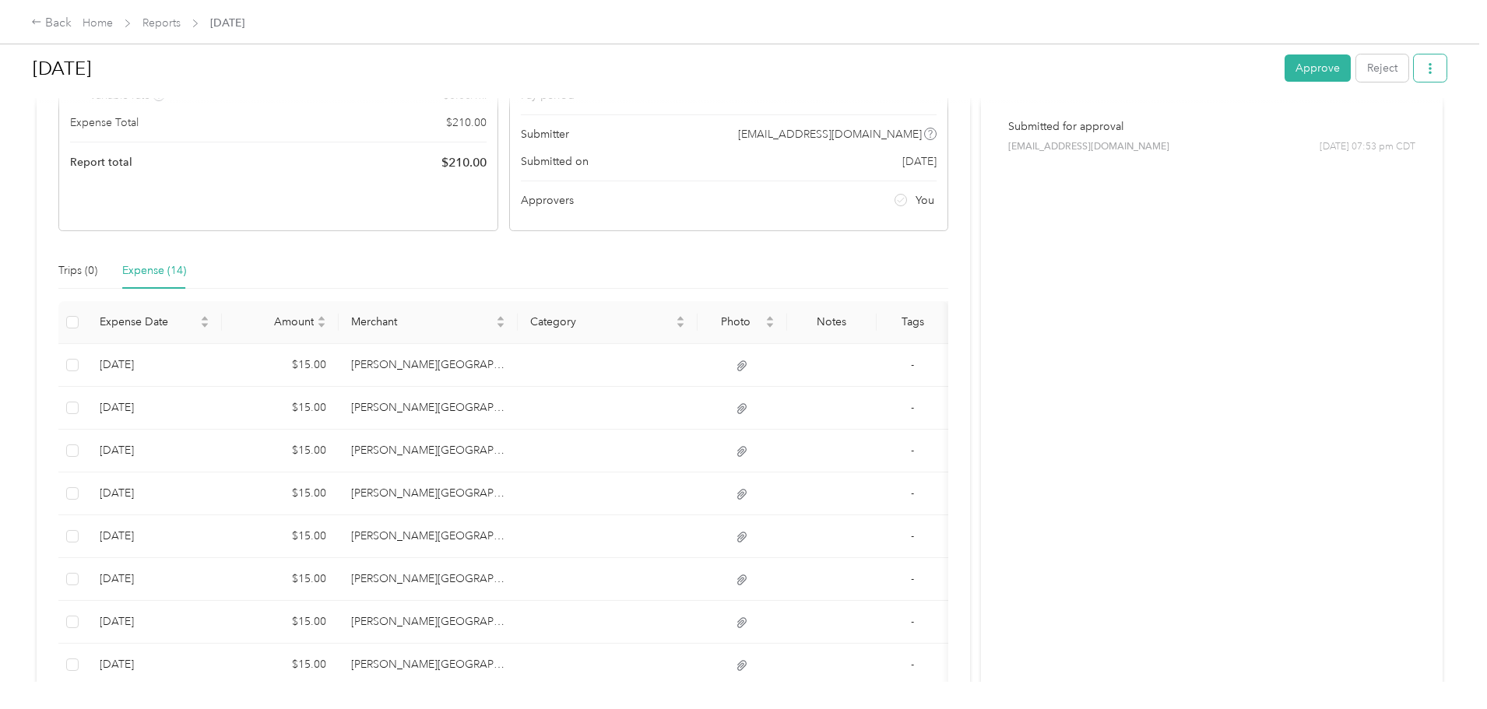
click at [1425, 65] on icon "button" at bounding box center [1430, 68] width 11 height 11
click at [1281, 117] on li "Download" at bounding box center [1263, 125] width 114 height 27
click at [1254, 126] on span "Download" at bounding box center [1258, 126] width 51 height 16
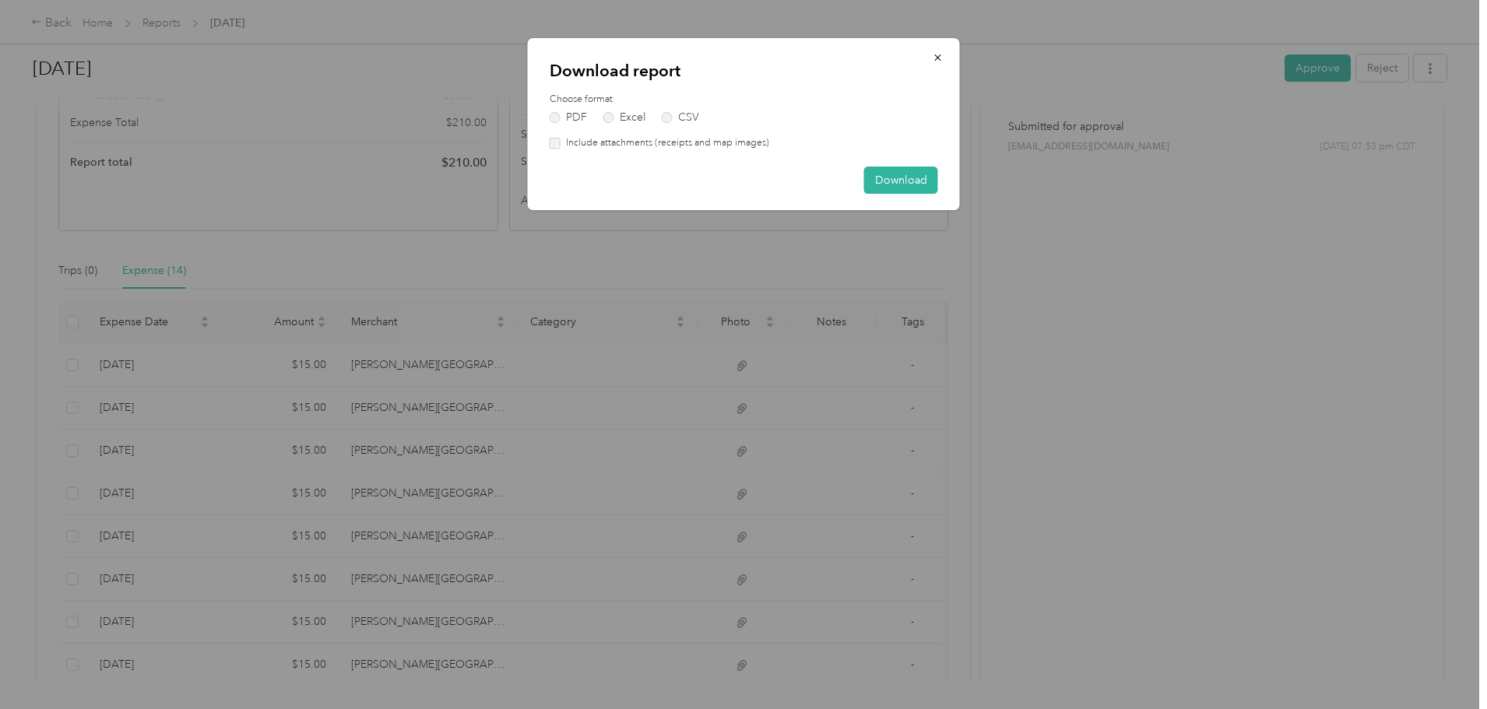
click at [633, 145] on label "Include attachments (receipts and map images)" at bounding box center [665, 143] width 209 height 14
click at [921, 185] on button "Download" at bounding box center [901, 180] width 74 height 27
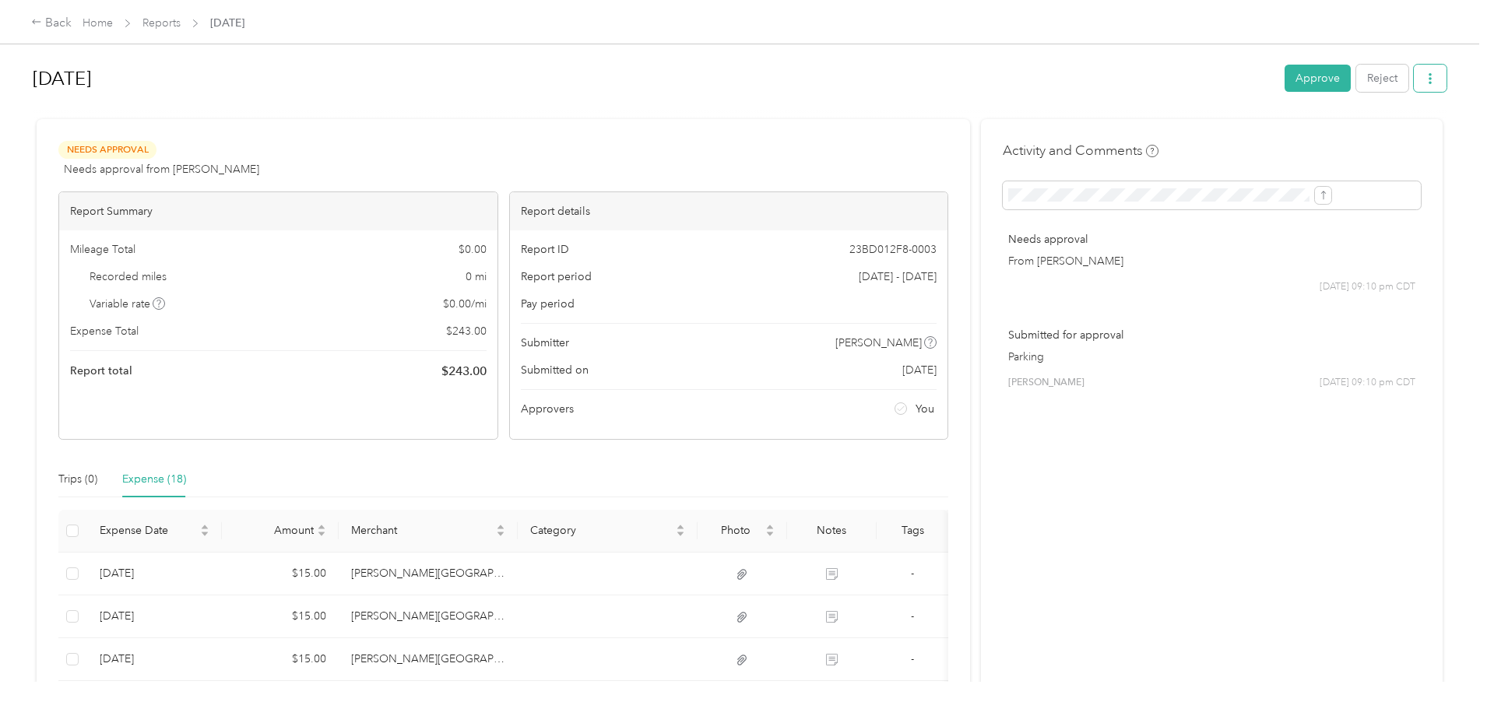
click at [1414, 79] on button "button" at bounding box center [1430, 78] width 33 height 27
click at [1289, 125] on li "Download" at bounding box center [1263, 135] width 114 height 27
click at [1262, 132] on span "Download" at bounding box center [1258, 136] width 51 height 16
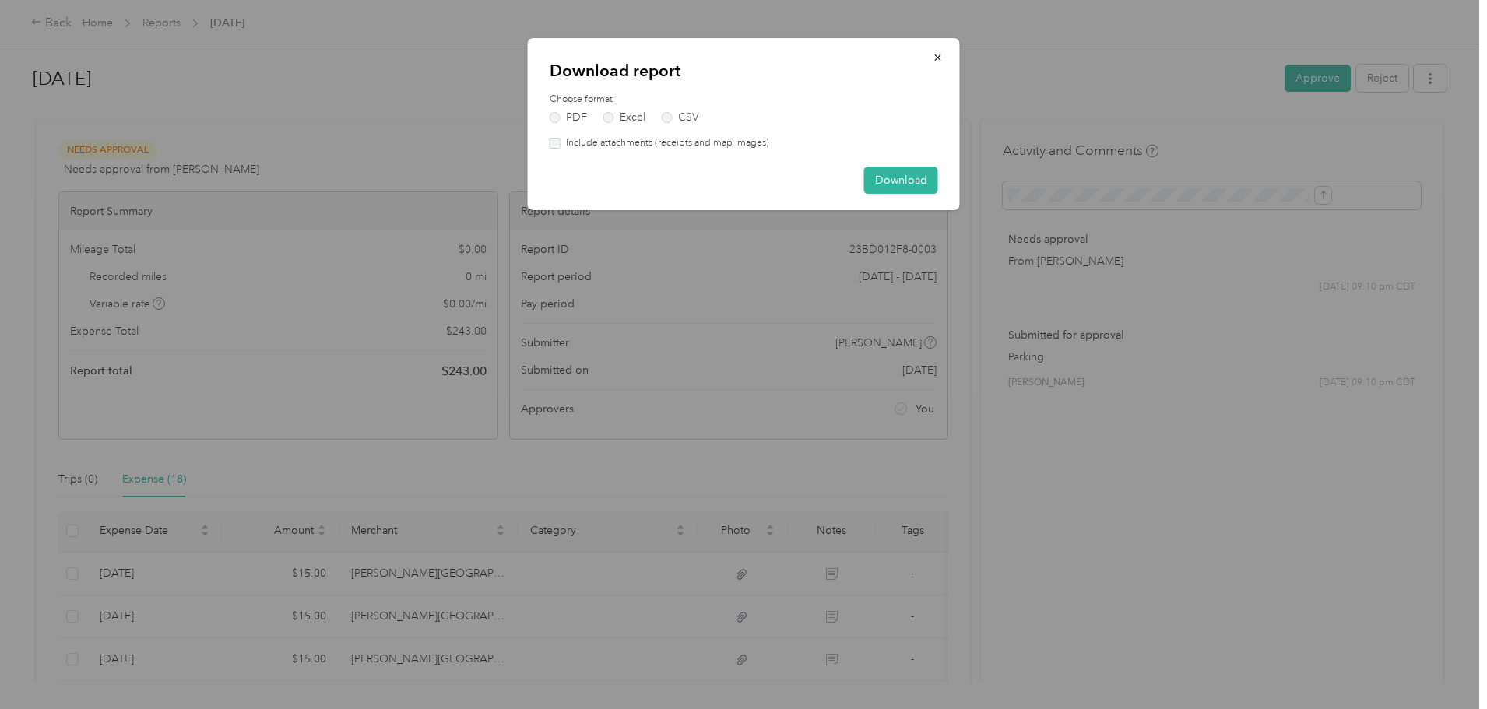
click at [706, 141] on label "Include attachments (receipts and map images)" at bounding box center [665, 143] width 209 height 14
click at [887, 176] on button "Download" at bounding box center [901, 180] width 74 height 27
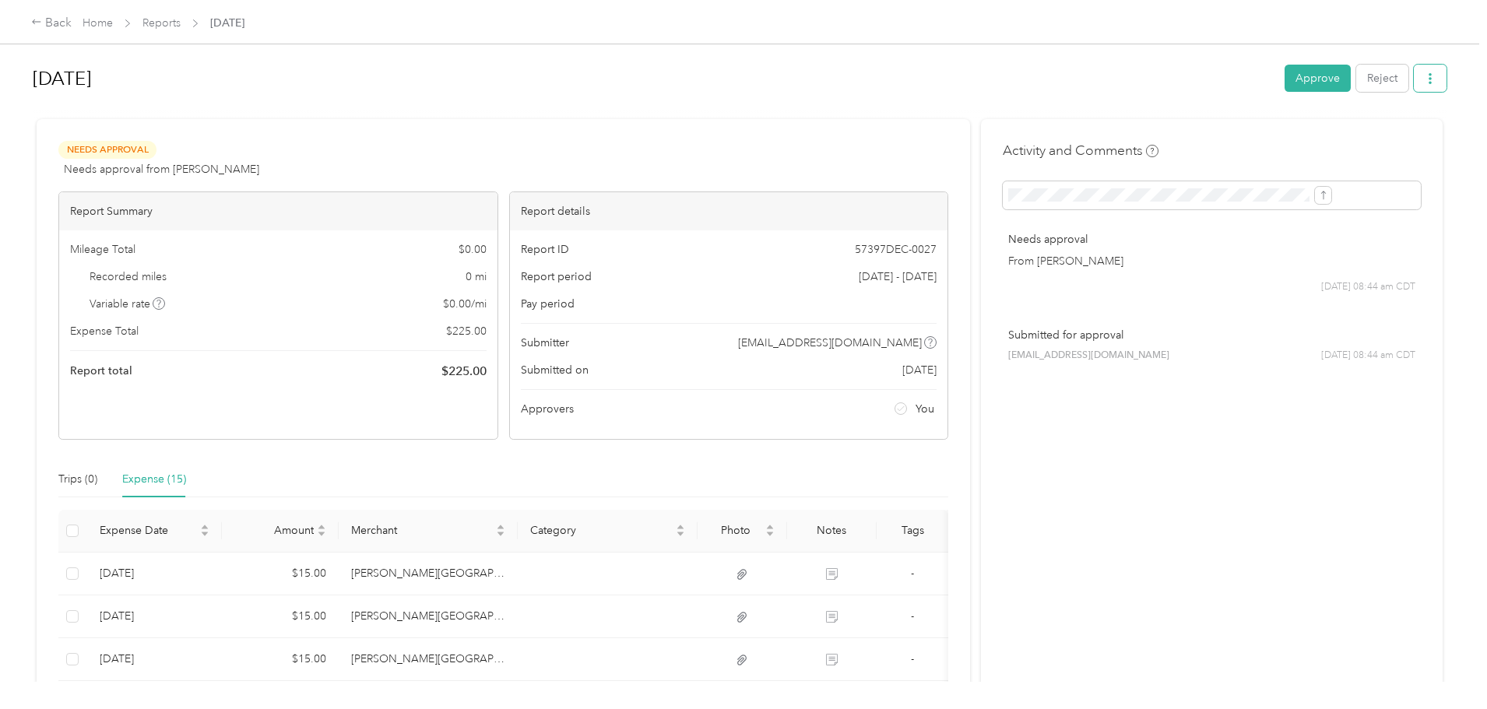
click at [1414, 85] on button "button" at bounding box center [1430, 78] width 33 height 27
click at [1266, 131] on span "Download" at bounding box center [1258, 136] width 51 height 16
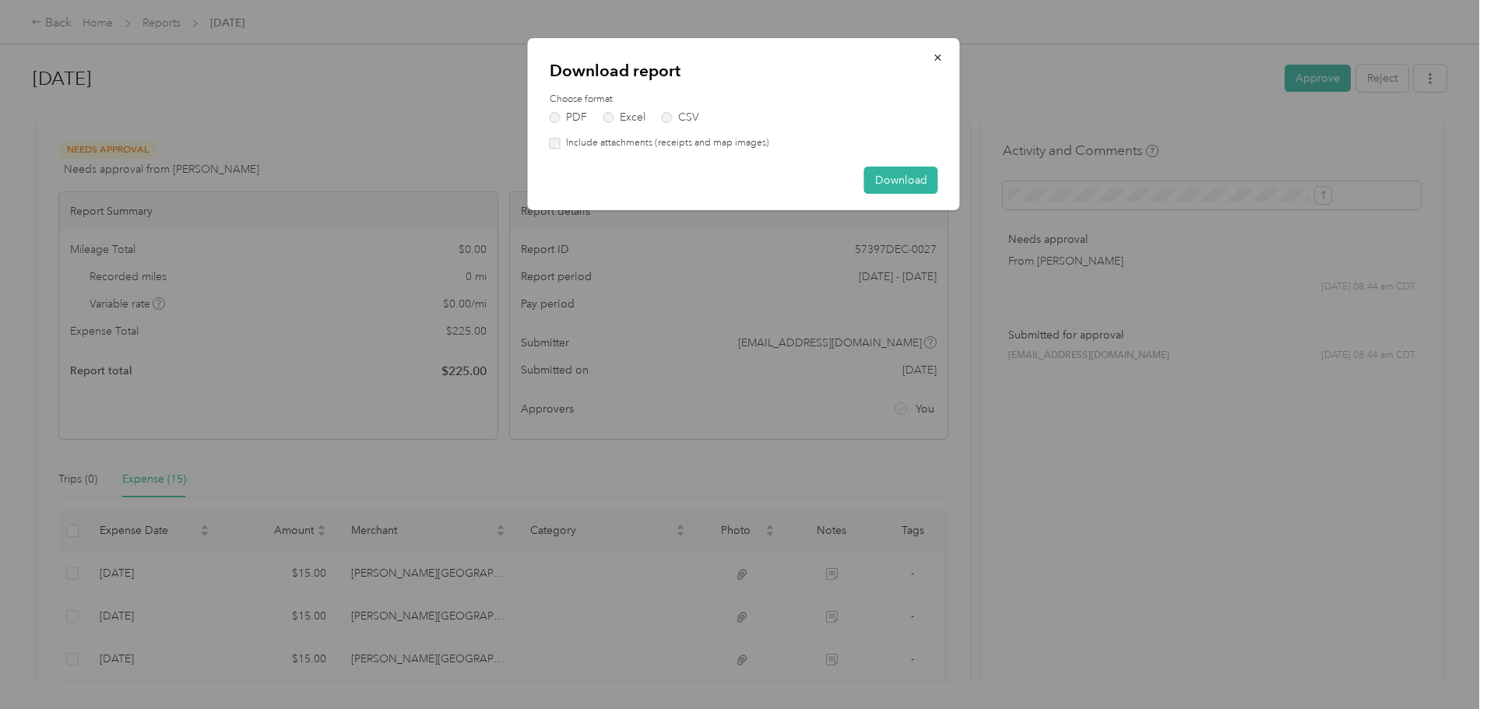
click at [621, 150] on label "Include attachments (receipts and map images)" at bounding box center [665, 143] width 209 height 14
click at [903, 181] on button "Download" at bounding box center [901, 180] width 74 height 27
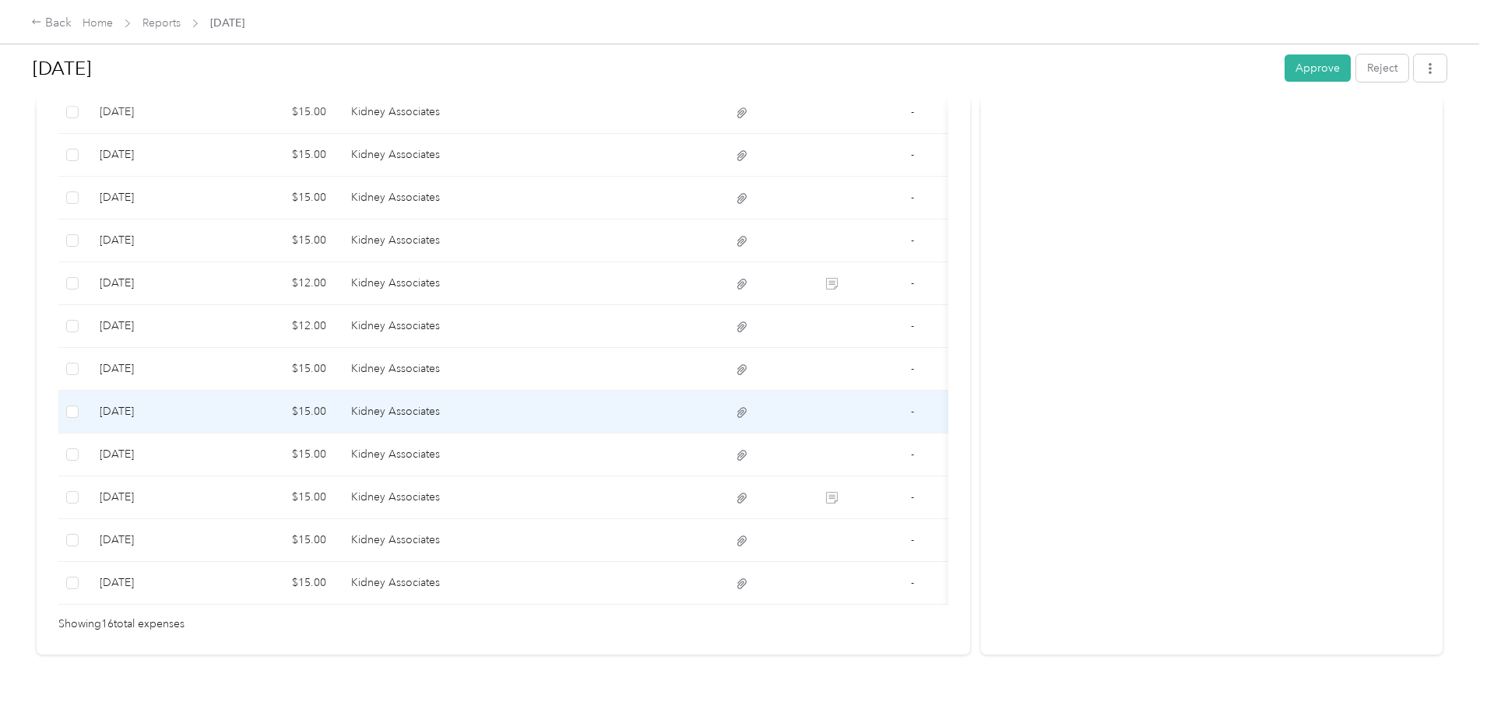
scroll to position [684, 0]
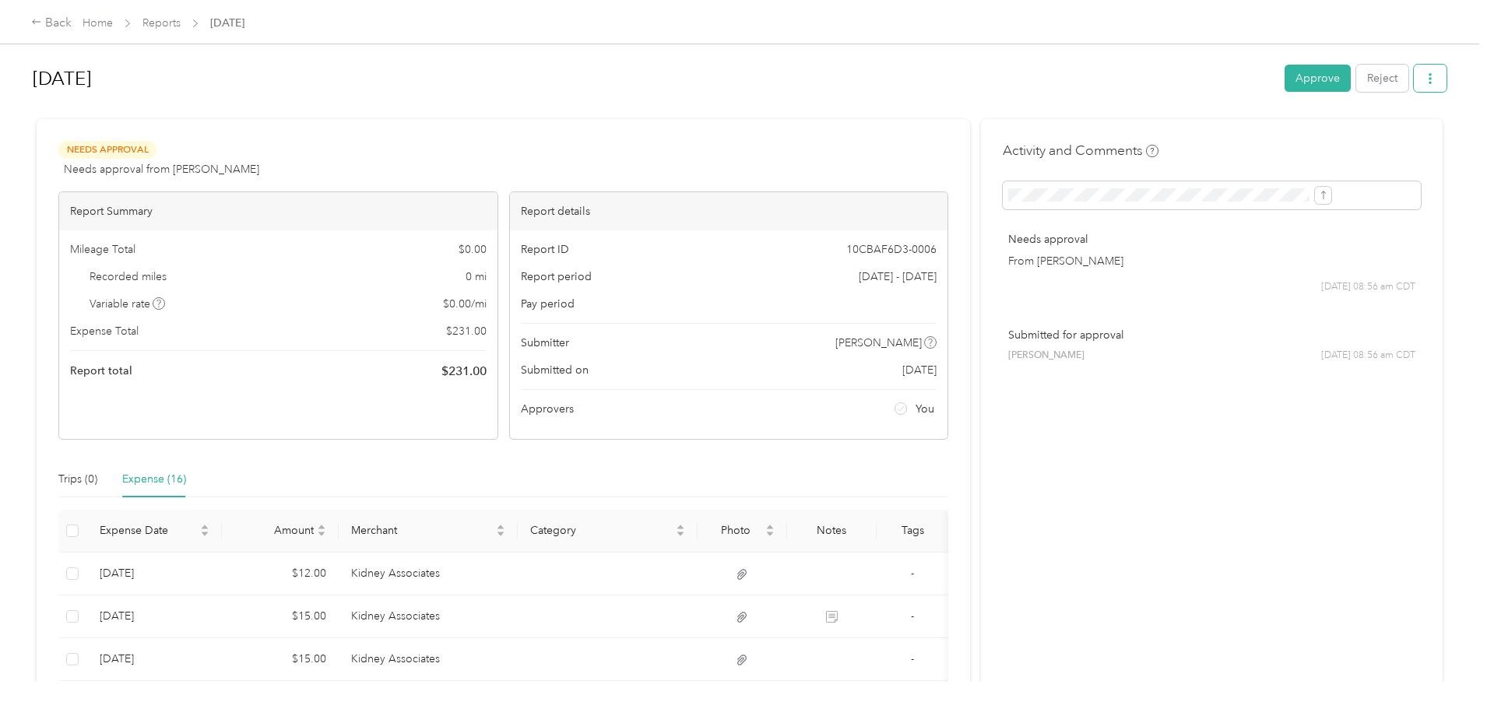
click at [1429, 82] on icon "button" at bounding box center [1430, 78] width 3 height 11
click at [1256, 138] on span "Download" at bounding box center [1258, 136] width 51 height 16
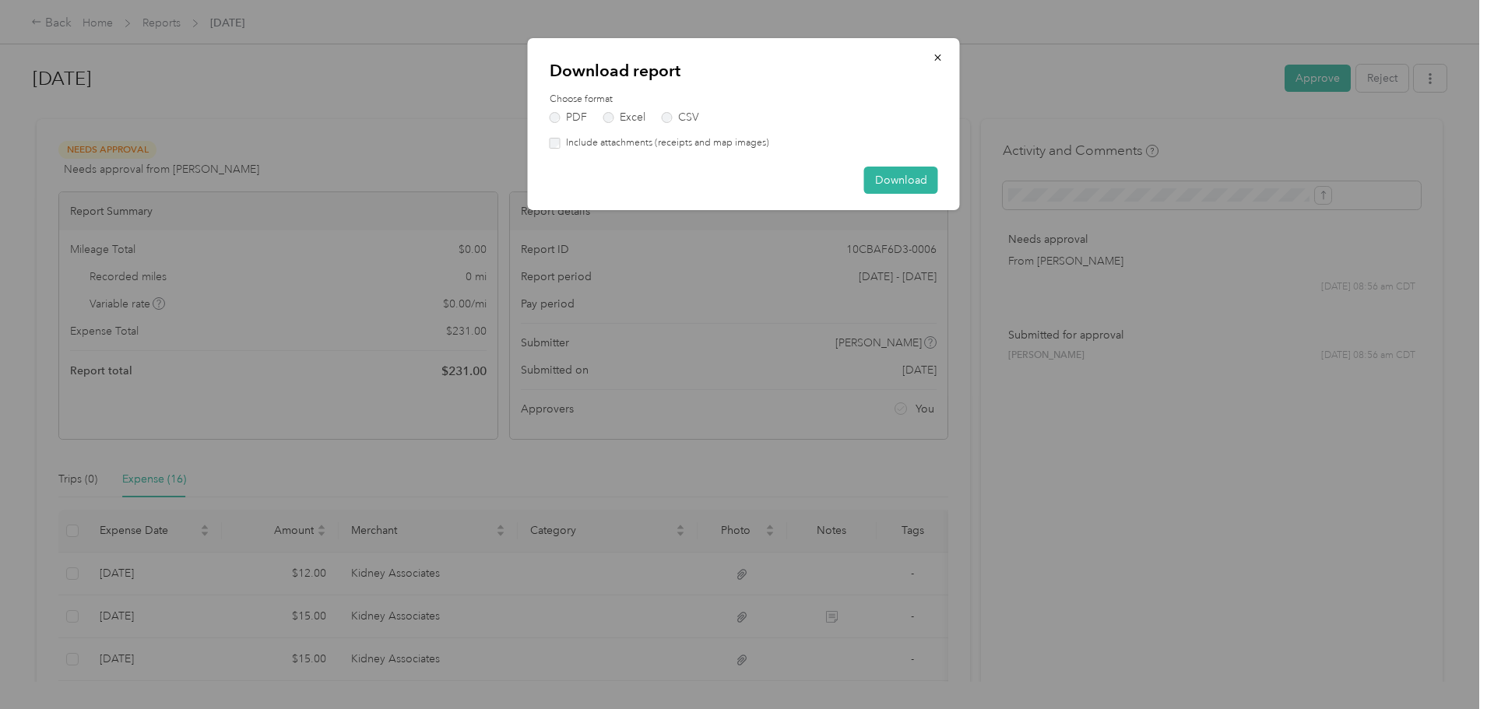
click at [613, 141] on label "Include attachments (receipts and map images)" at bounding box center [665, 143] width 209 height 14
click at [887, 181] on button "Download" at bounding box center [901, 180] width 74 height 27
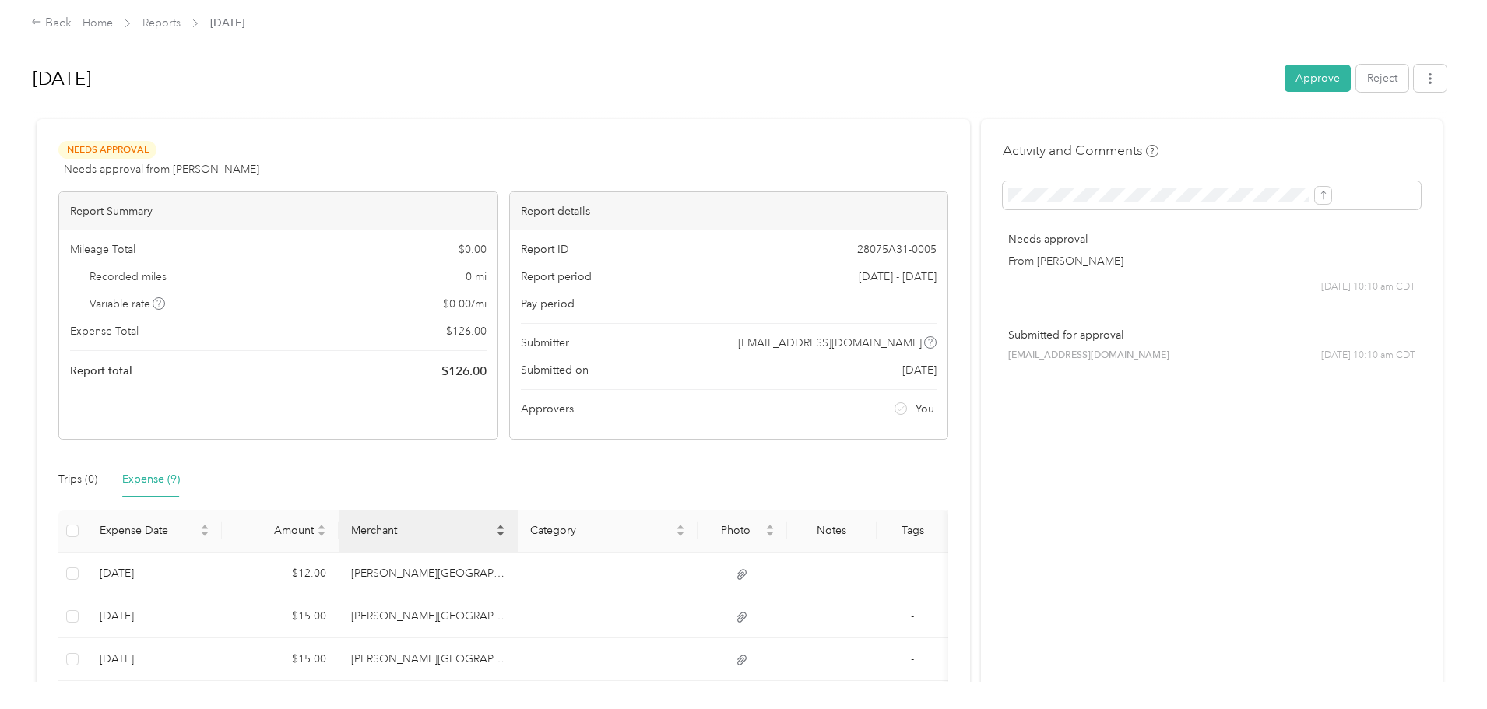
scroll to position [384, 0]
click at [1414, 71] on button "button" at bounding box center [1430, 78] width 33 height 27
drag, startPoint x: 1297, startPoint y: 131, endPoint x: 1267, endPoint y: 126, distance: 30.0
click at [1296, 131] on div "Download" at bounding box center [1262, 136] width 93 height 16
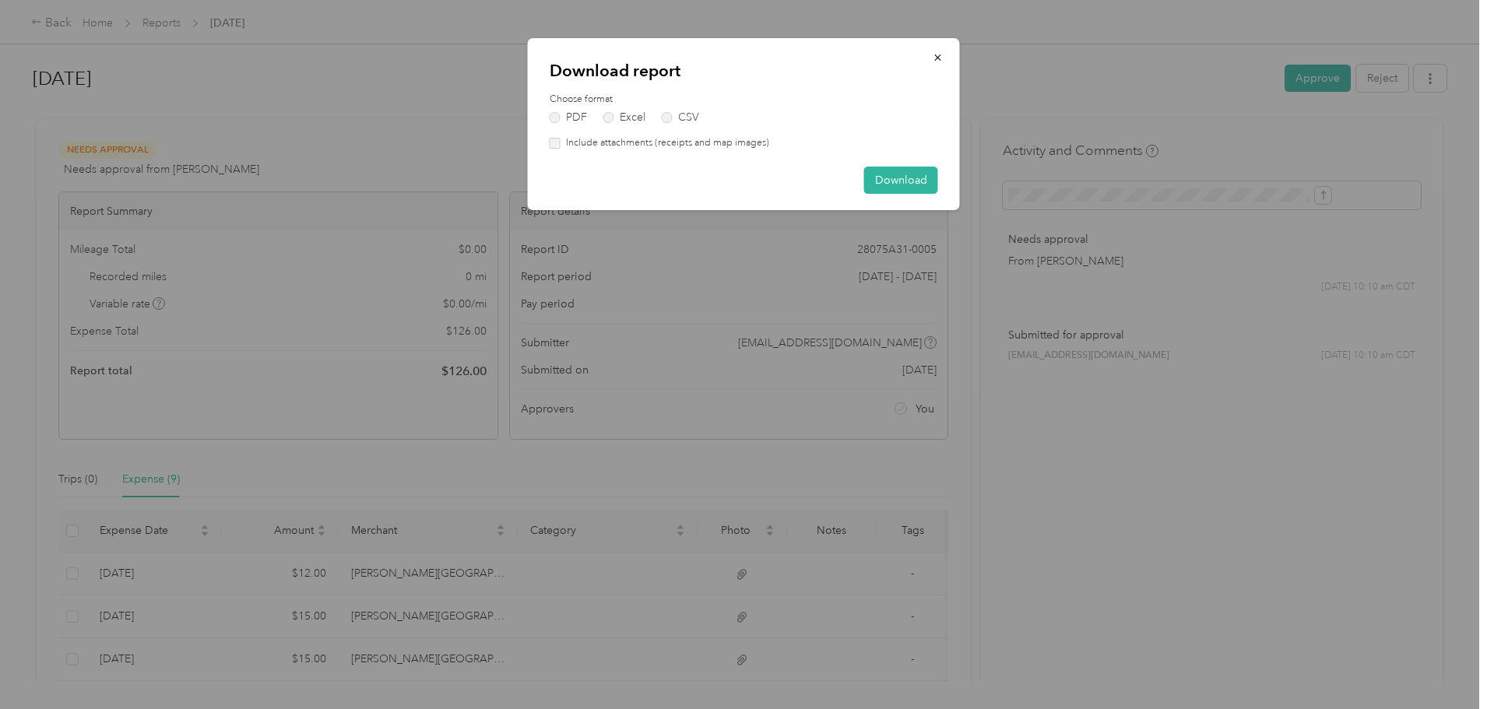
click at [664, 132] on div "Choose format PDF Excel CSV Include attachments (receipts and map images)" at bounding box center [744, 122] width 389 height 58
click at [646, 148] on label "Include attachments (receipts and map images)" at bounding box center [665, 143] width 209 height 14
click at [945, 194] on div "Download report Choose format PDF Excel CSV Include attachments (receipts and m…" at bounding box center [744, 124] width 432 height 172
click at [910, 187] on button "Download" at bounding box center [901, 180] width 74 height 27
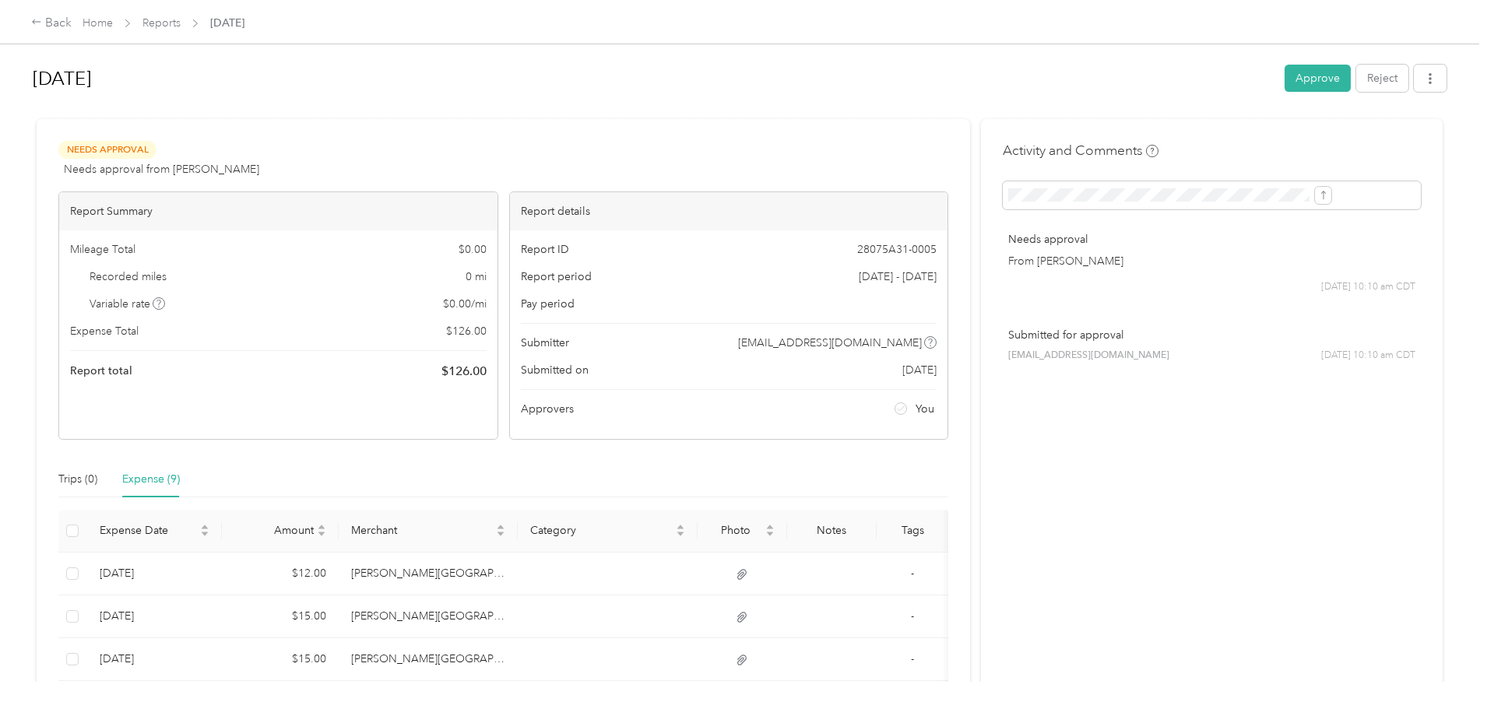
click at [1449, 150] on div "Back Home Reports [DATE] [DATE] Approve Reject Needs Approval Needs approval fr…" at bounding box center [740, 354] width 1480 height 709
click at [113, 22] on link "Home" at bounding box center [98, 22] width 30 height 13
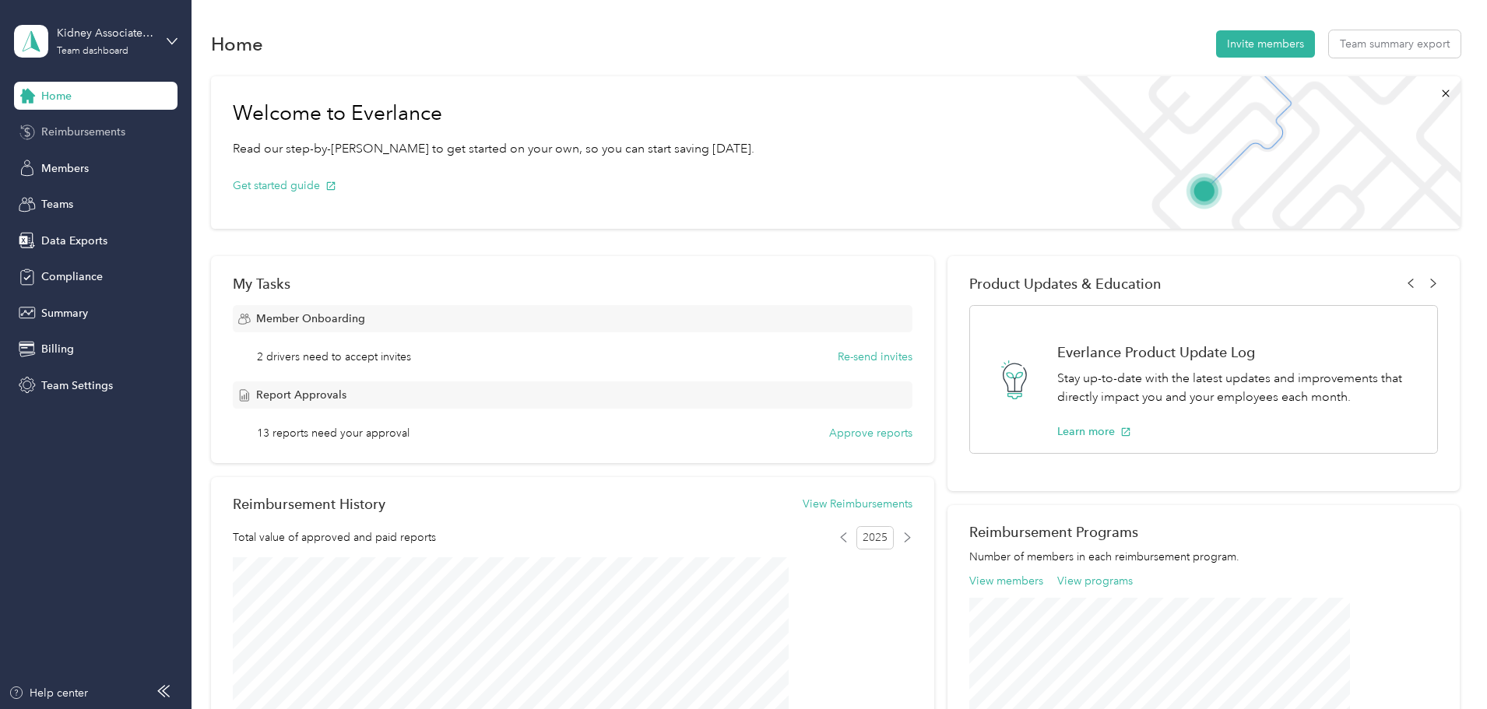
click at [83, 136] on span "Reimbursements" at bounding box center [83, 132] width 84 height 16
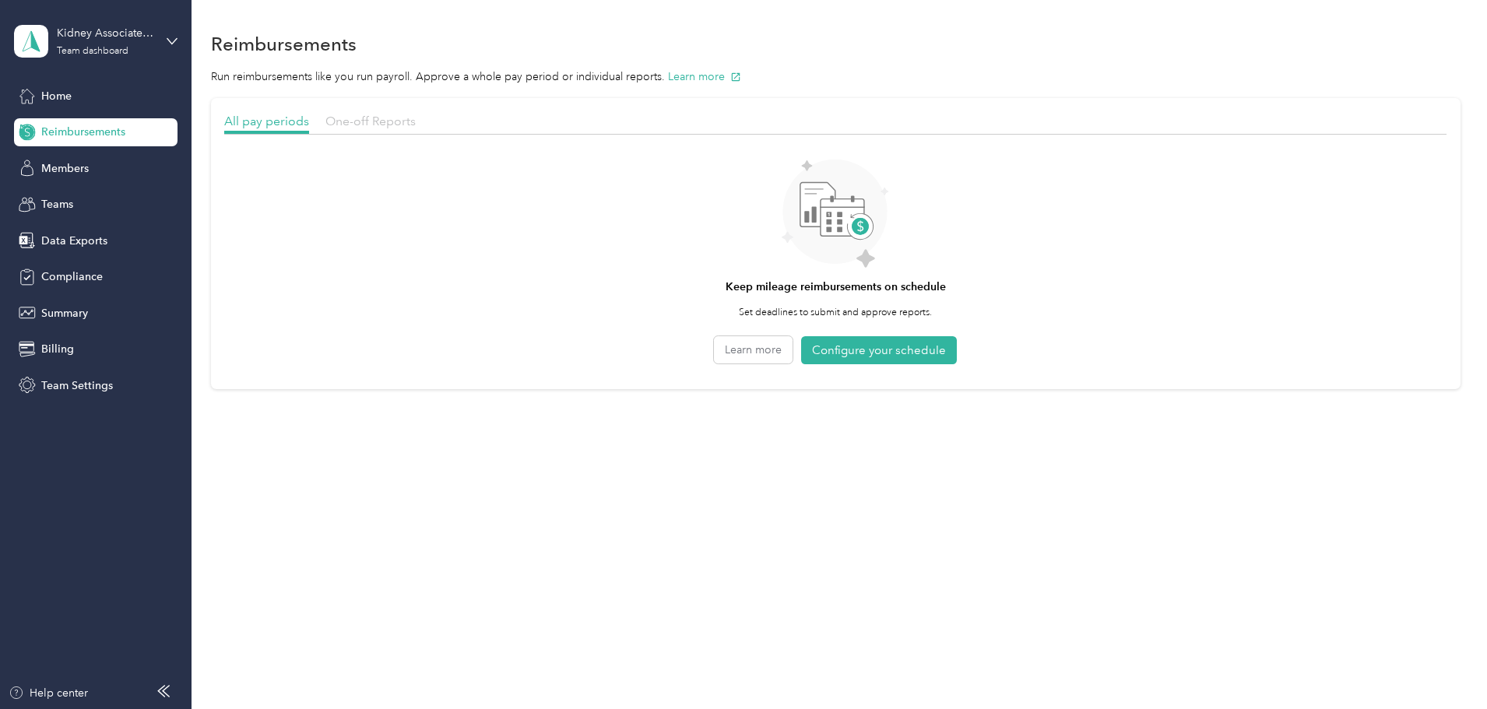
click at [416, 117] on span "One-off Reports" at bounding box center [371, 121] width 90 height 15
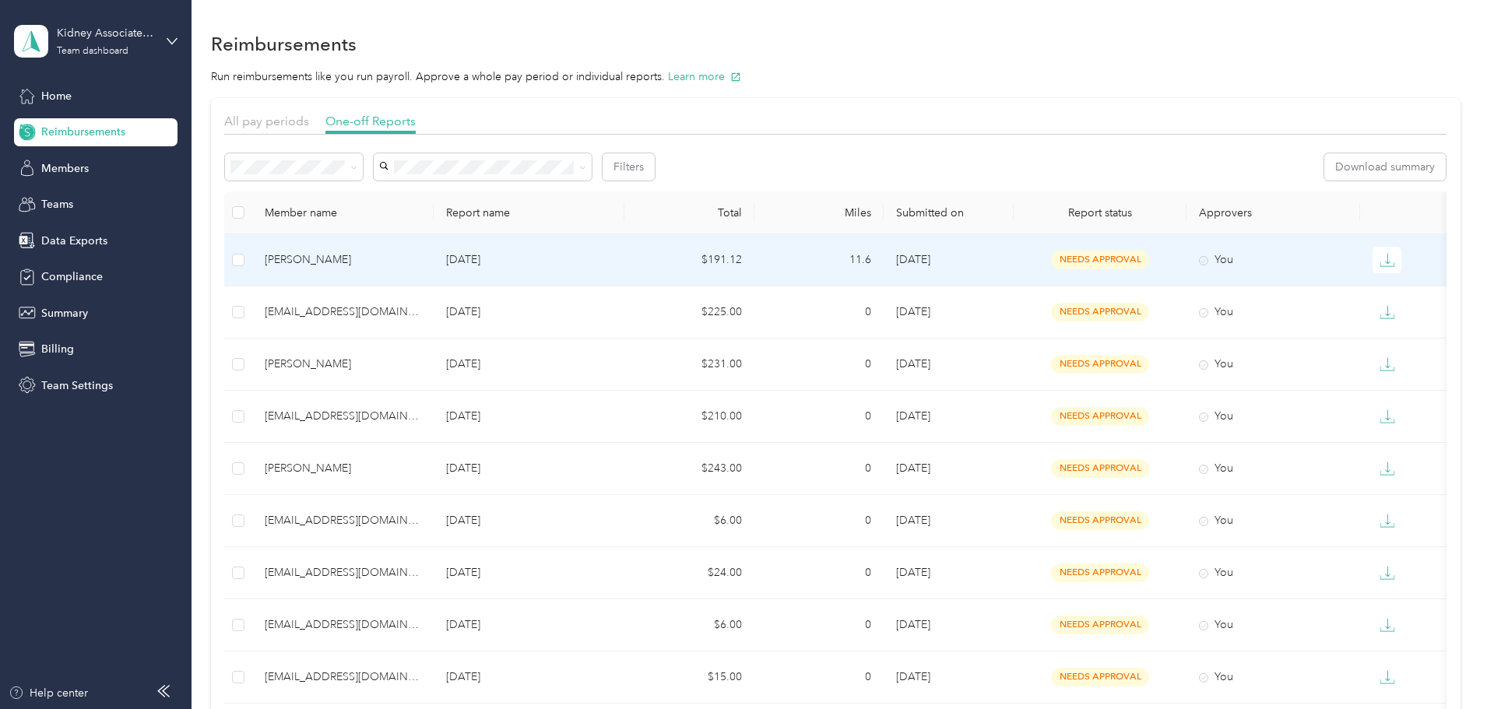
click at [421, 258] on div "[PERSON_NAME]" at bounding box center [343, 260] width 157 height 17
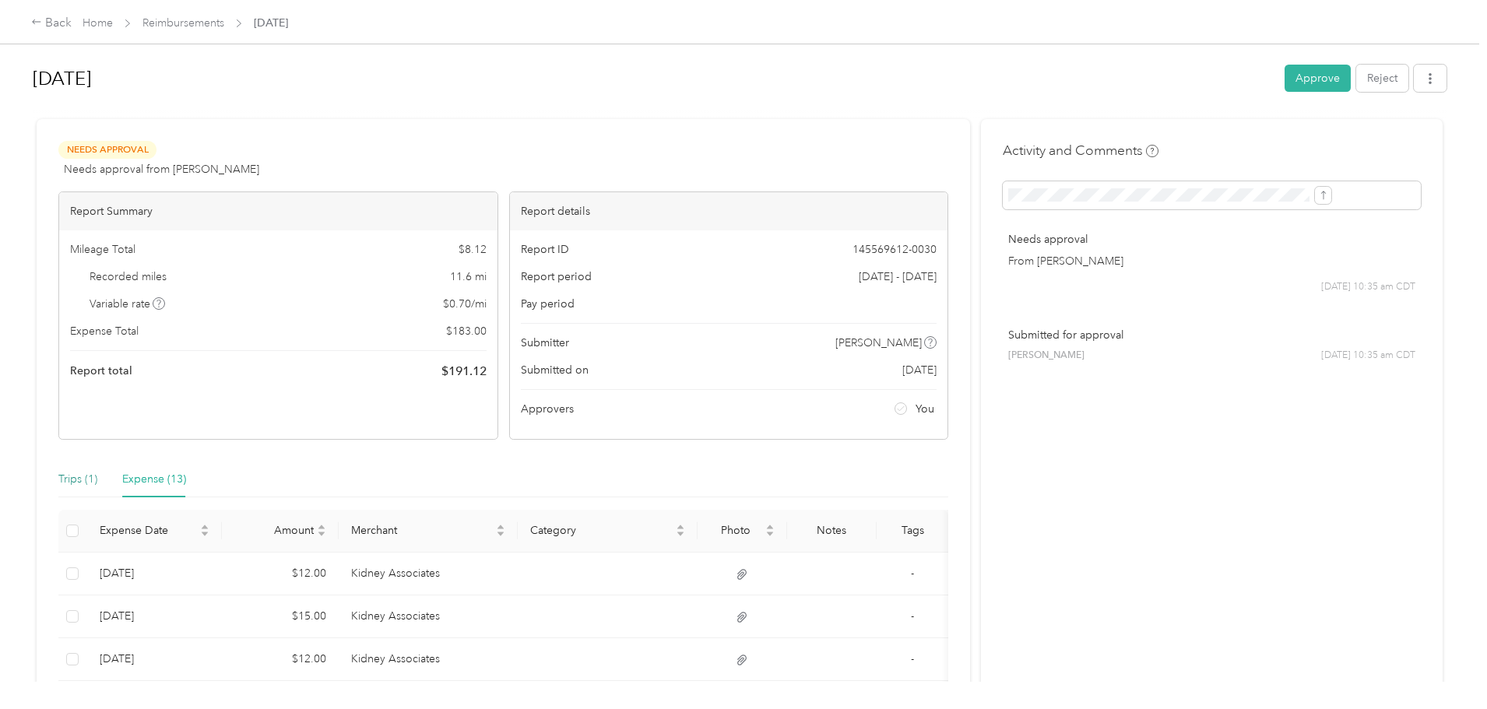
click at [97, 477] on div "Trips (1)" at bounding box center [77, 479] width 39 height 17
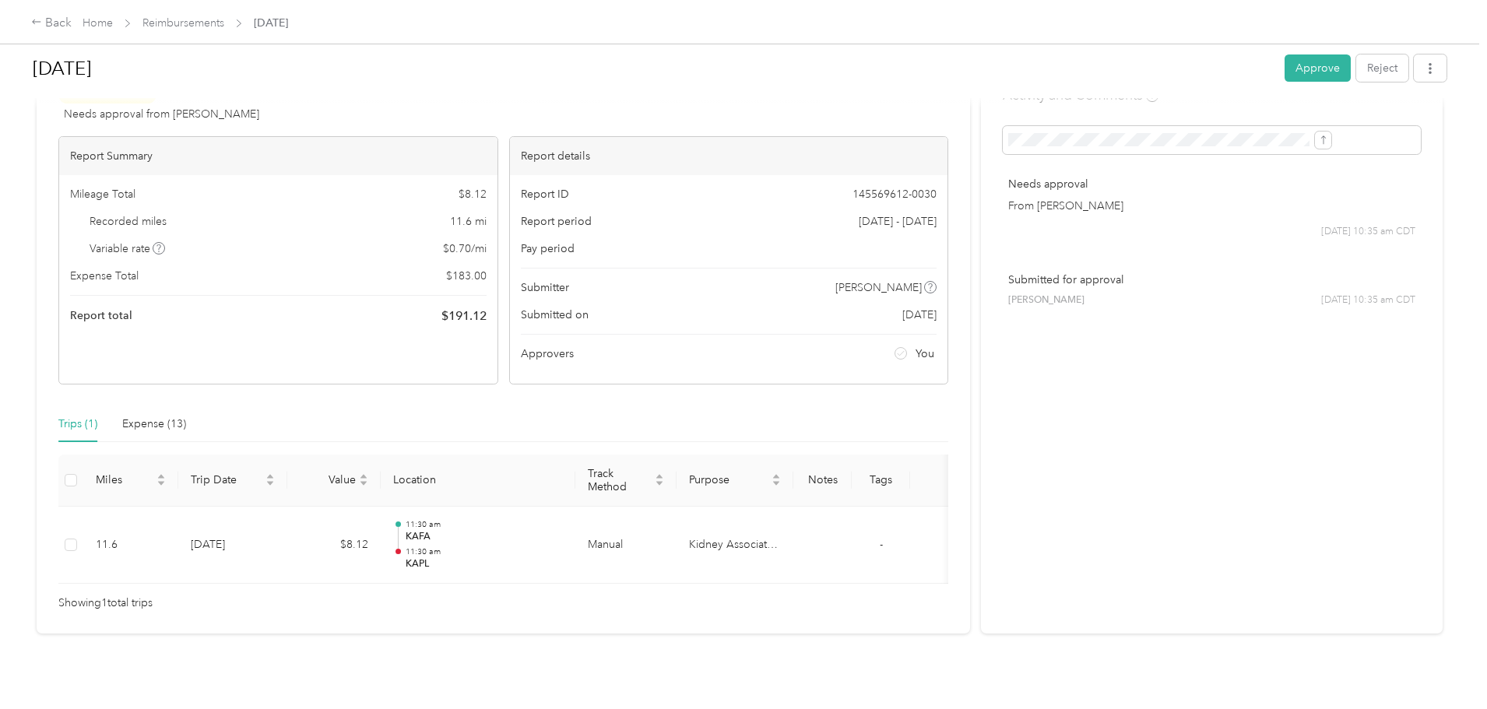
scroll to position [85, 0]
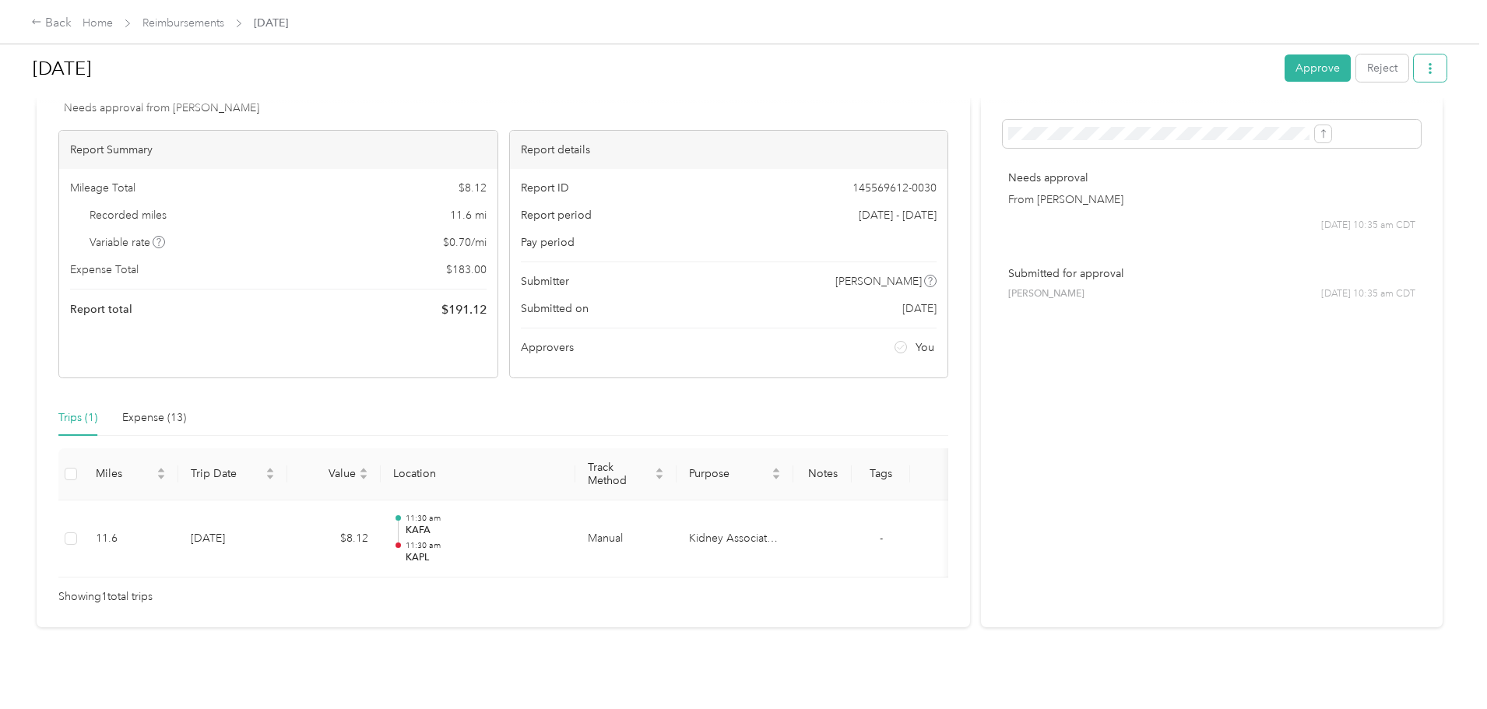
click at [1425, 63] on icon "button" at bounding box center [1430, 68] width 11 height 11
click at [1255, 124] on span "Download" at bounding box center [1258, 126] width 51 height 16
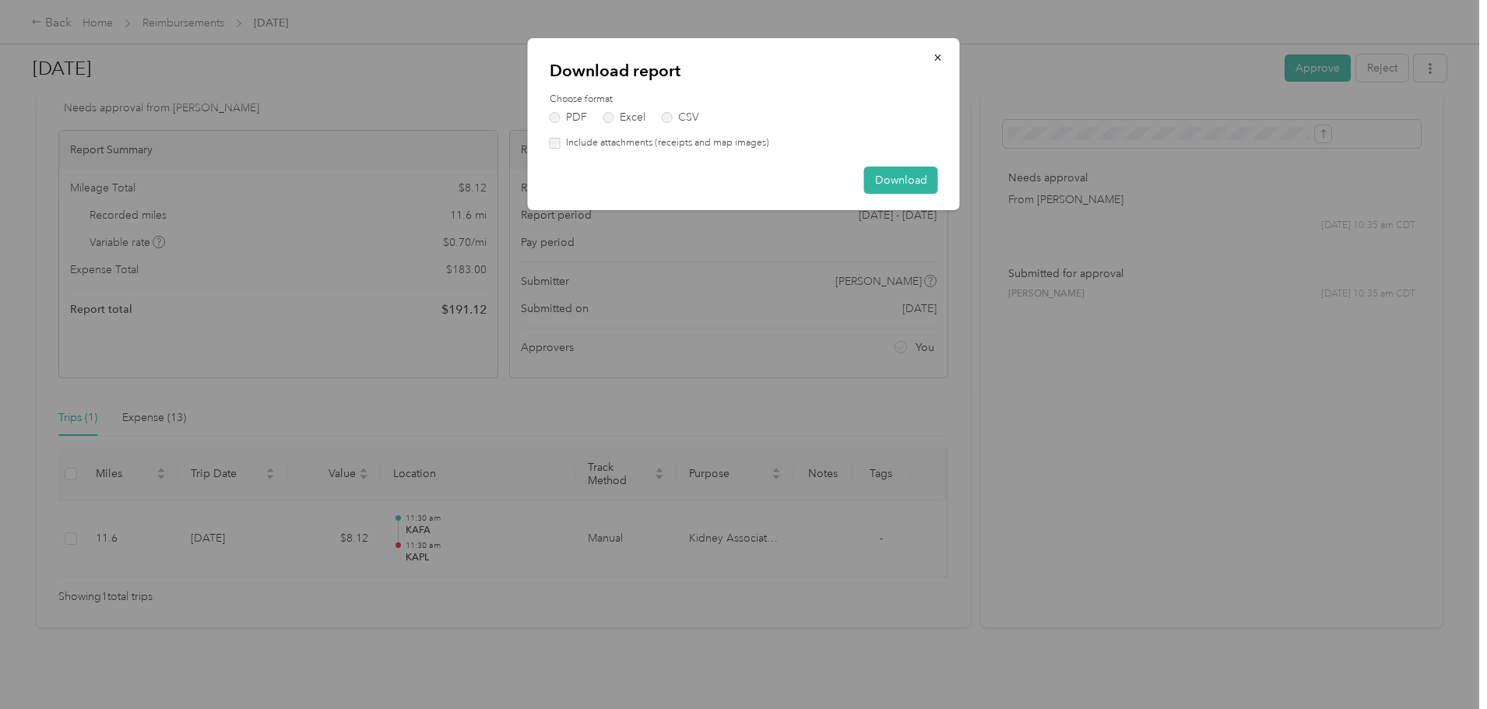
click at [631, 145] on label "Include attachments (receipts and map images)" at bounding box center [665, 143] width 209 height 14
click at [893, 185] on button "Download" at bounding box center [901, 180] width 74 height 27
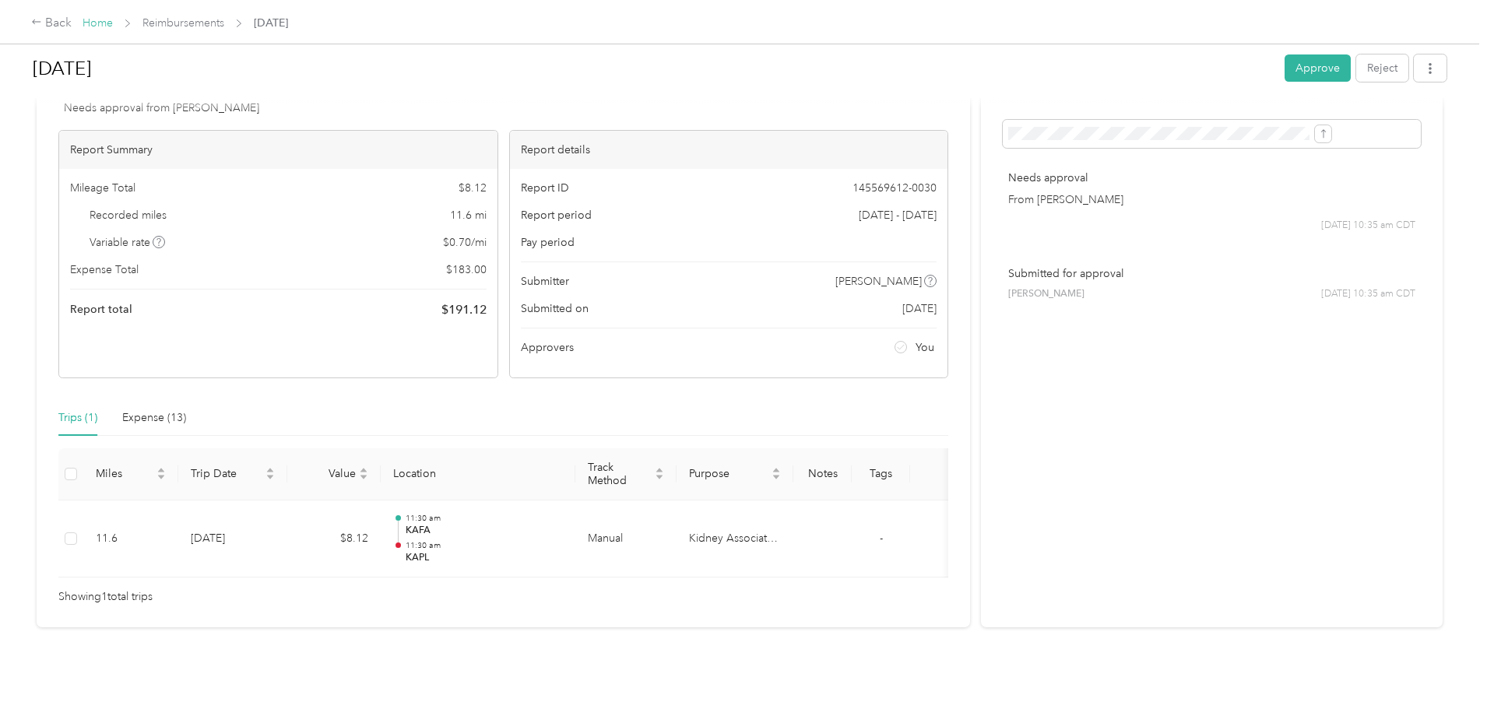
click at [113, 19] on link "Home" at bounding box center [98, 22] width 30 height 13
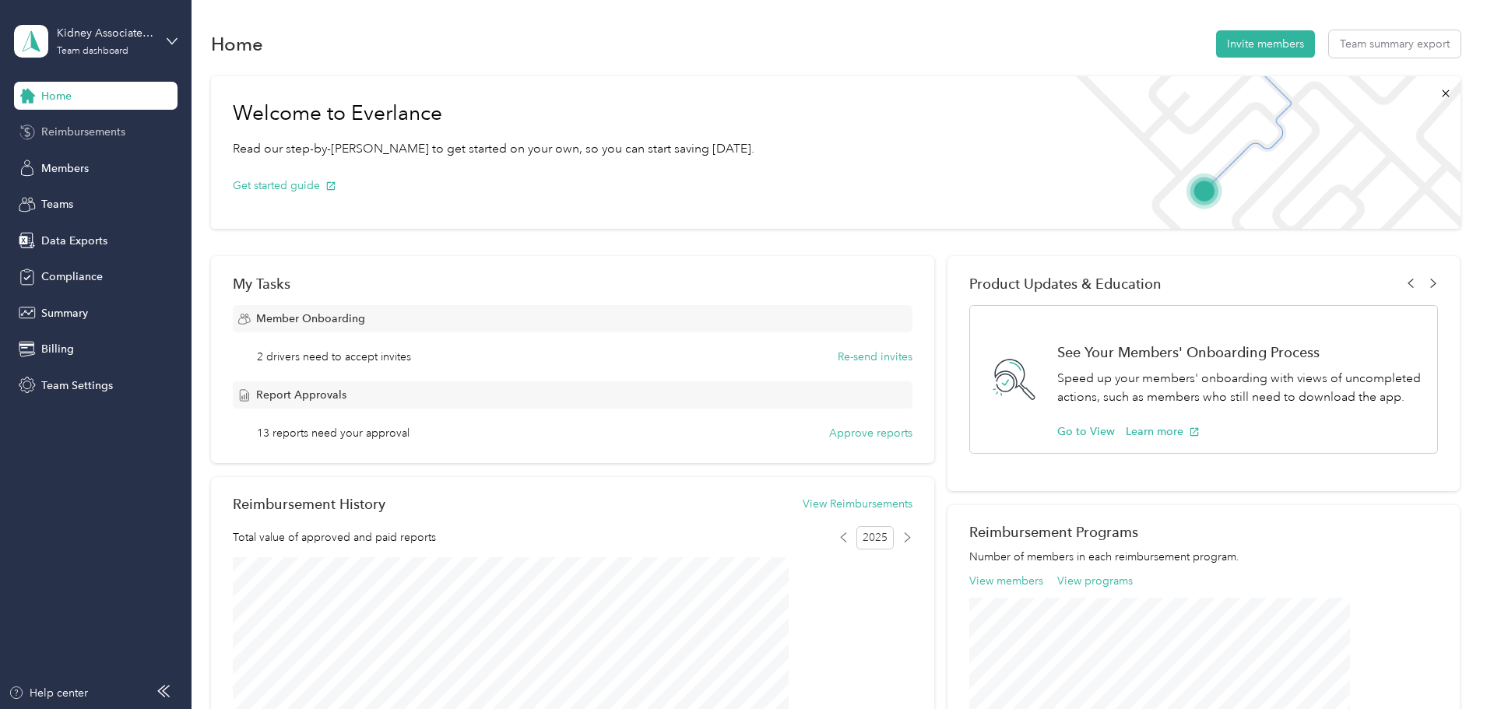
click at [97, 139] on span "Reimbursements" at bounding box center [83, 132] width 84 height 16
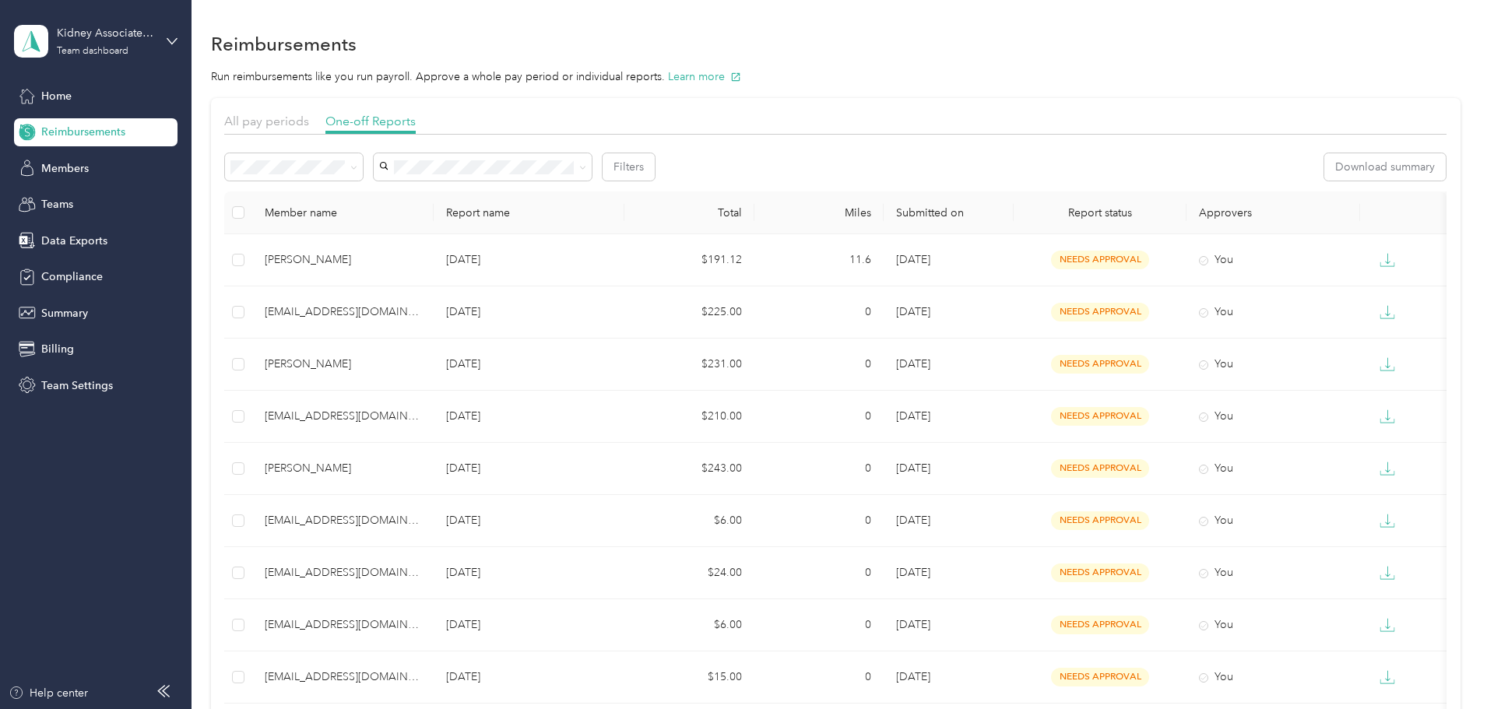
click at [400, 207] on div "Member name" at bounding box center [343, 212] width 157 height 13
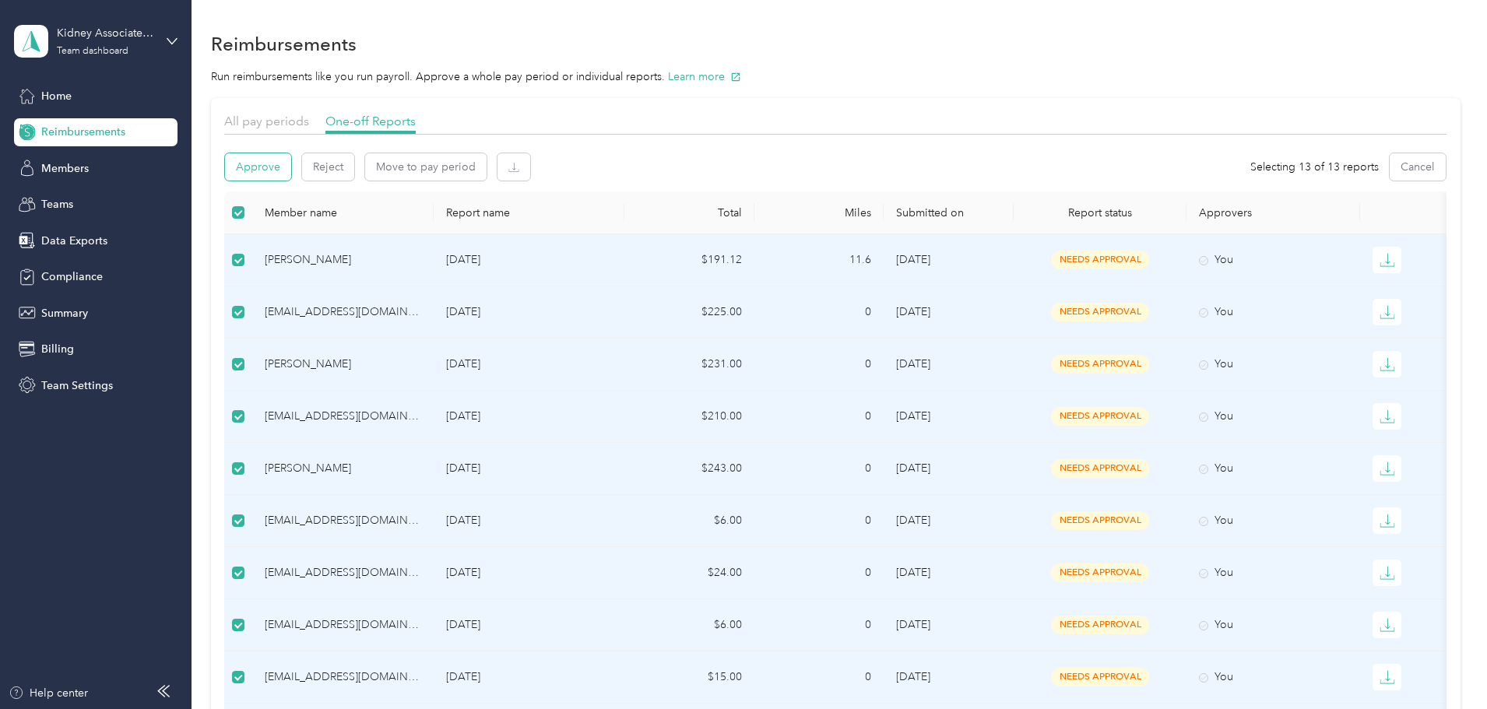
click at [291, 160] on button "Approve" at bounding box center [258, 166] width 66 height 27
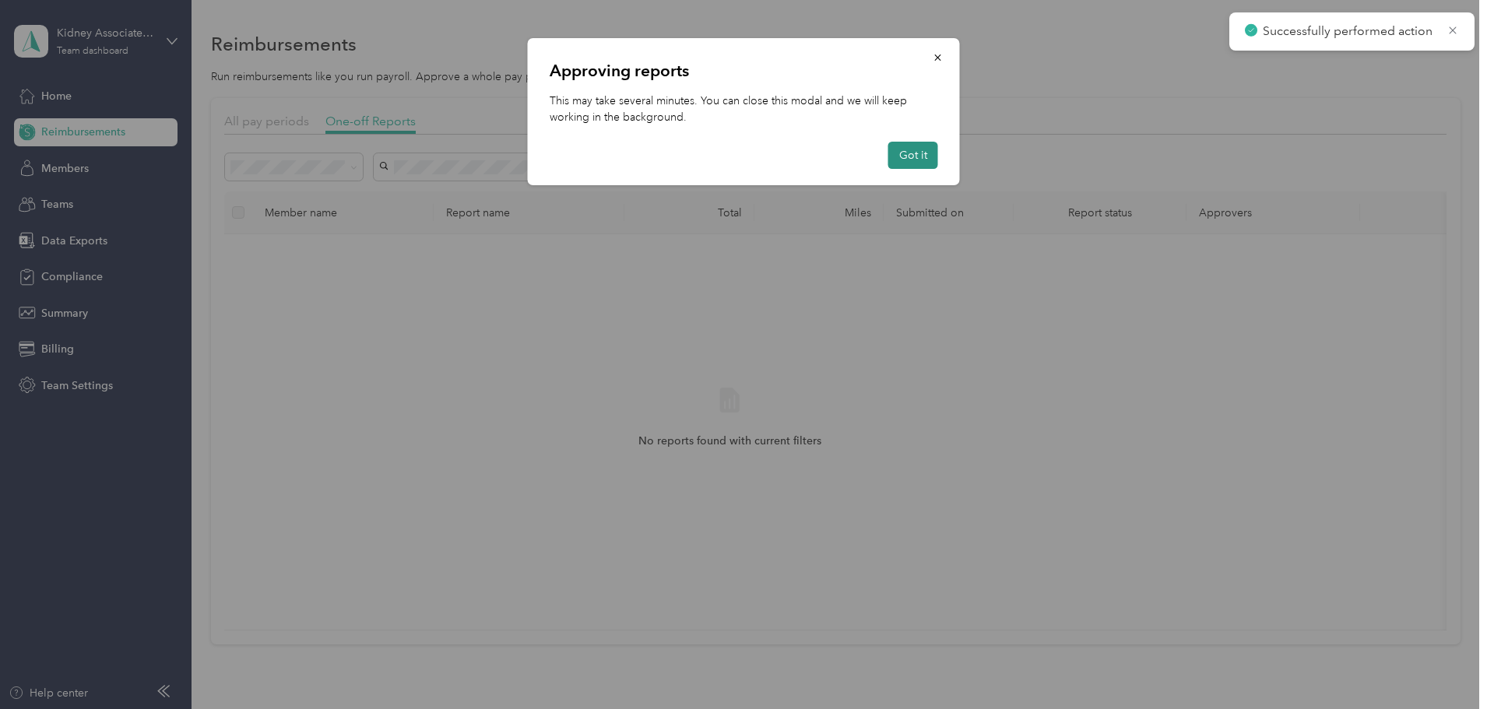
click at [928, 153] on button "Got it" at bounding box center [914, 155] width 50 height 27
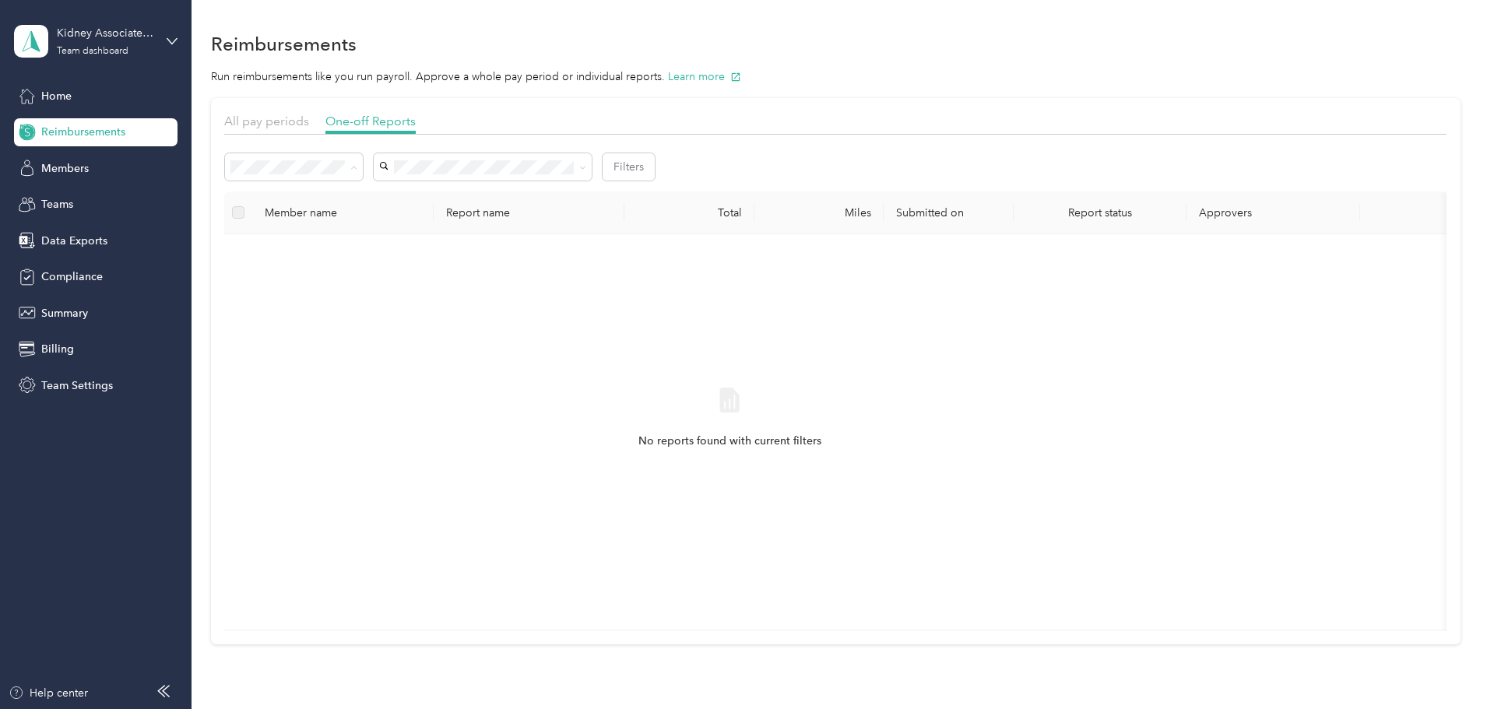
click at [427, 250] on div "Needs payment" at bounding box center [398, 250] width 116 height 16
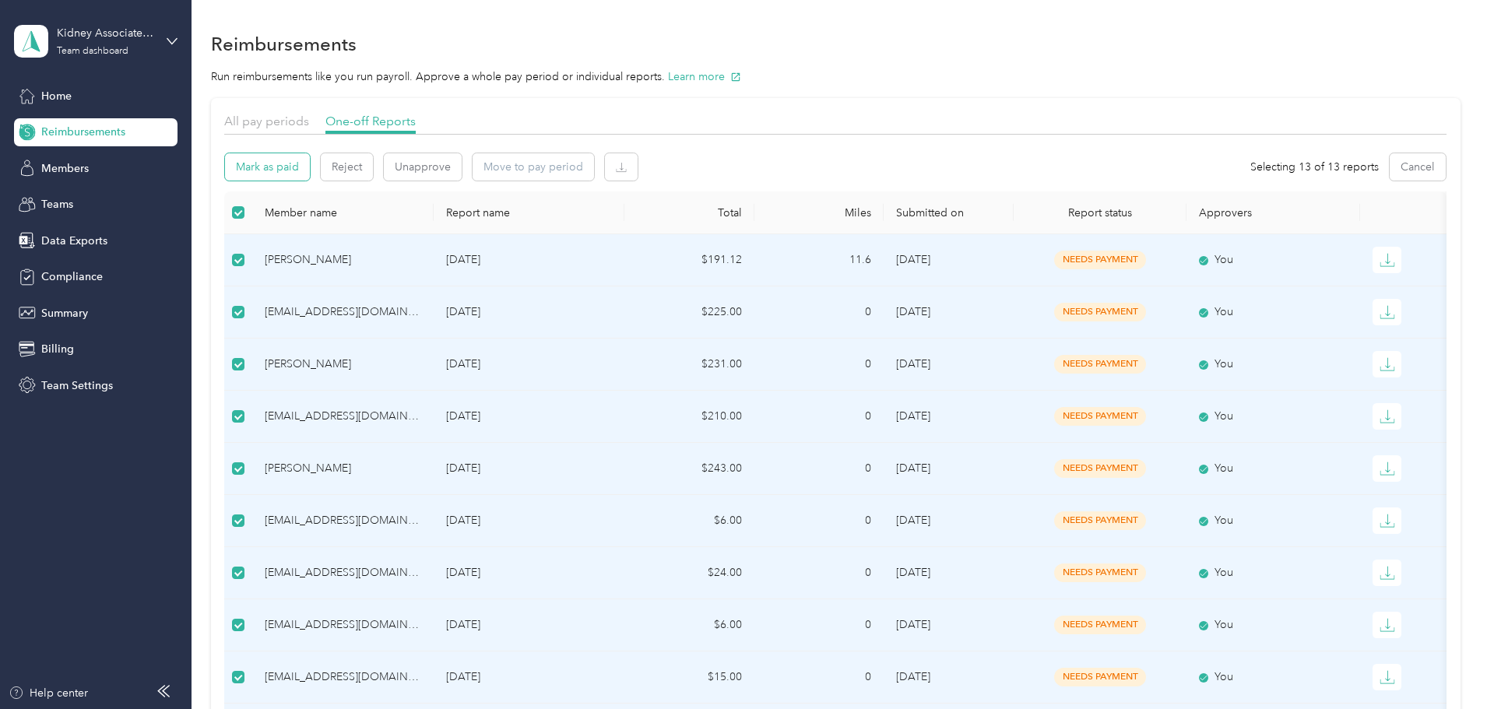
click at [310, 168] on button "Mark as paid" at bounding box center [267, 166] width 85 height 27
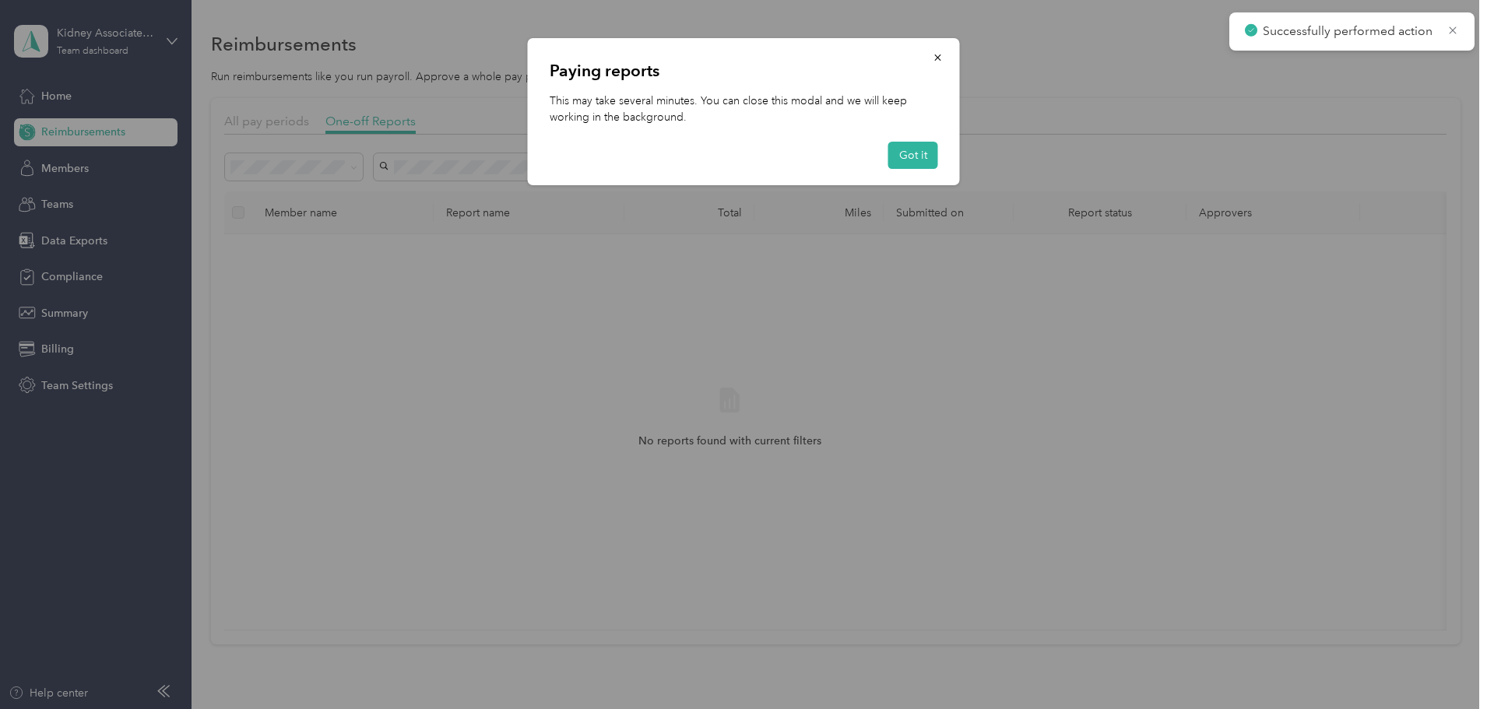
click at [924, 172] on div "Paying reports This may take several minutes. You can close this modal and we w…" at bounding box center [744, 111] width 432 height 147
click at [924, 170] on div "Paying reports This may take several minutes. You can close this modal and we w…" at bounding box center [744, 111] width 432 height 147
click at [927, 156] on button "Got it" at bounding box center [914, 155] width 50 height 27
